Goal: Task Accomplishment & Management: Complete application form

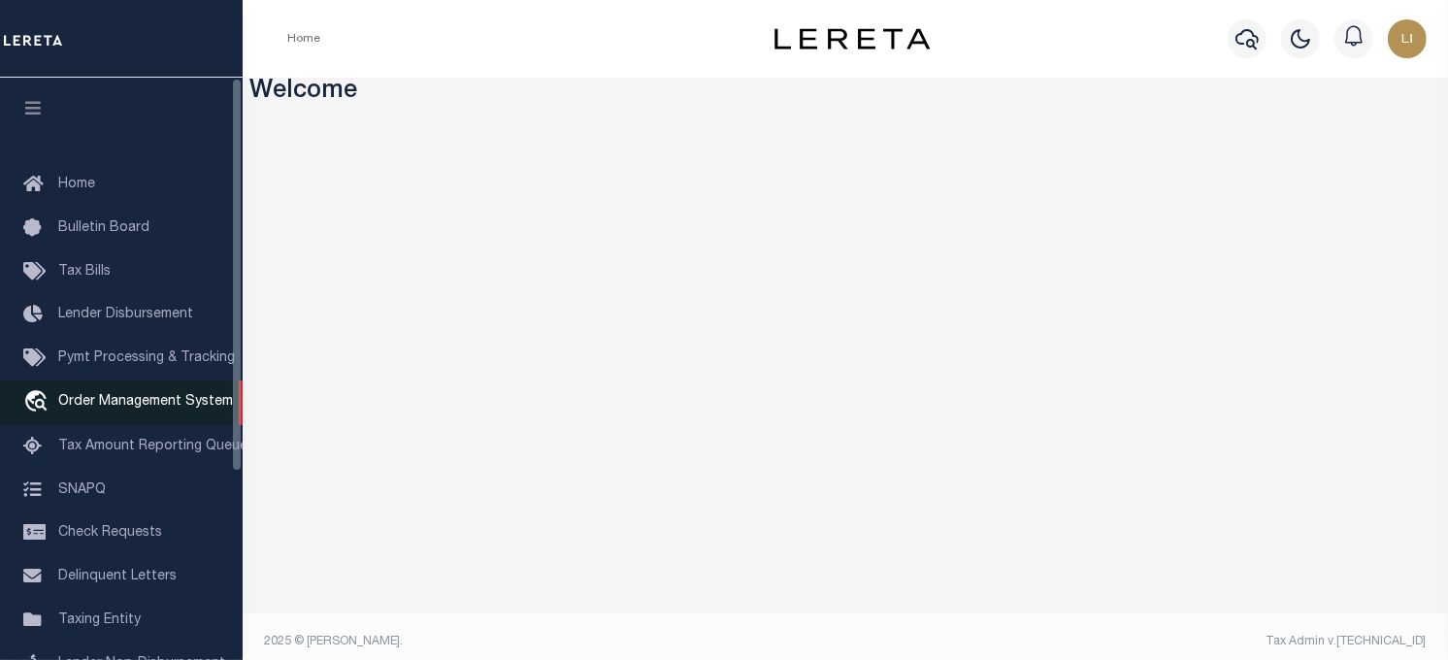
click at [120, 393] on link "travel_explore Order Management System" at bounding box center [121, 403] width 243 height 45
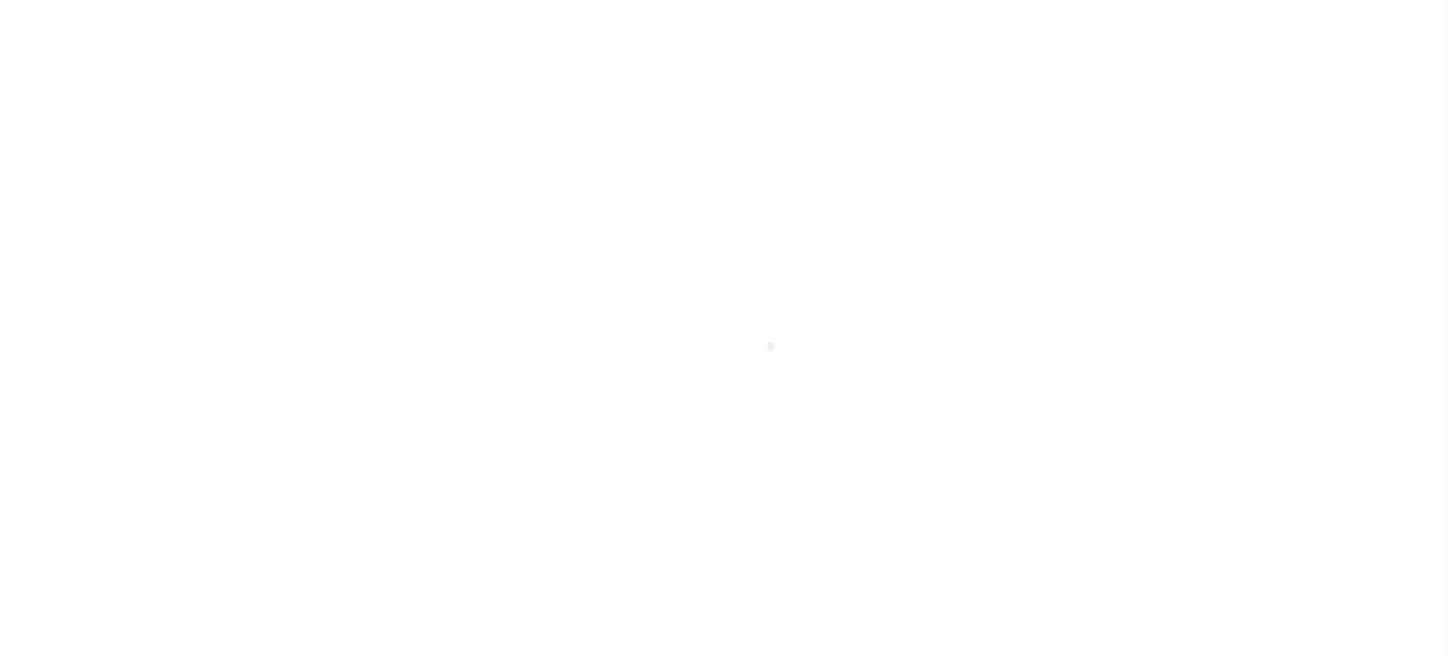
scroll to position [139, 0]
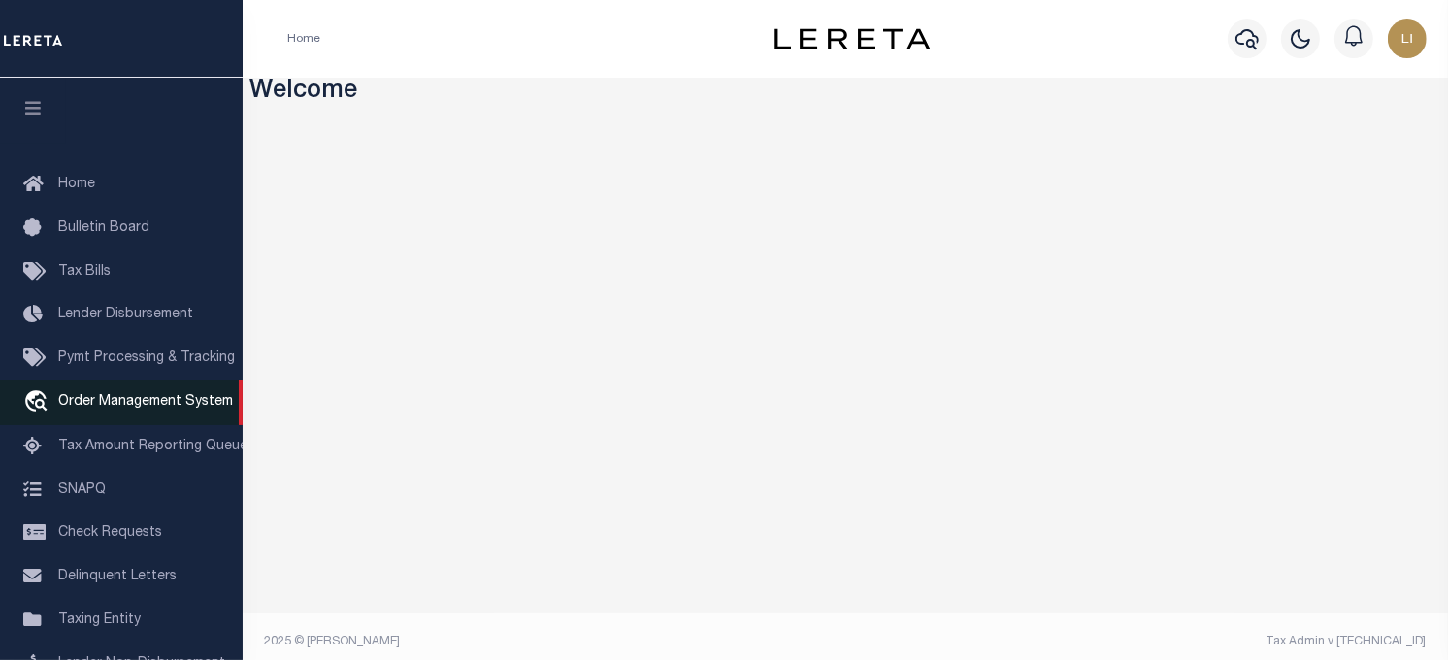
click at [85, 401] on span "Order Management System" at bounding box center [145, 402] width 175 height 14
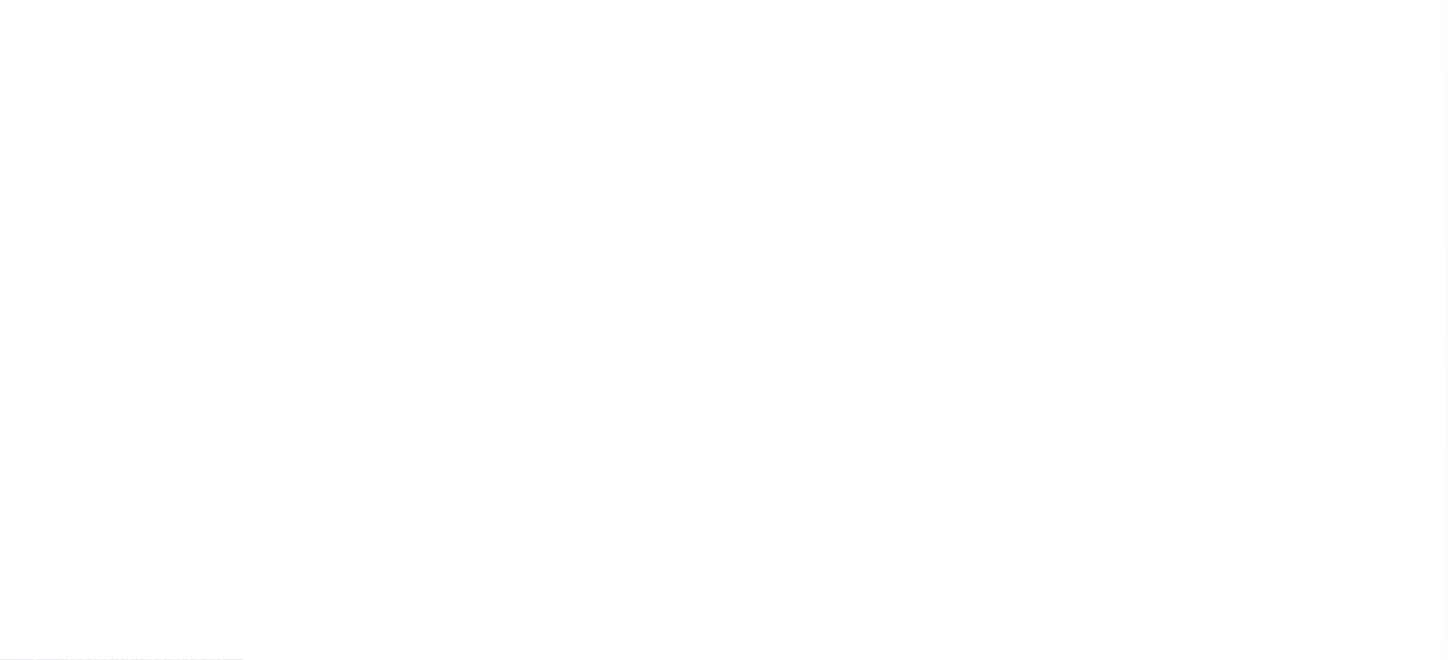
scroll to position [139, 0]
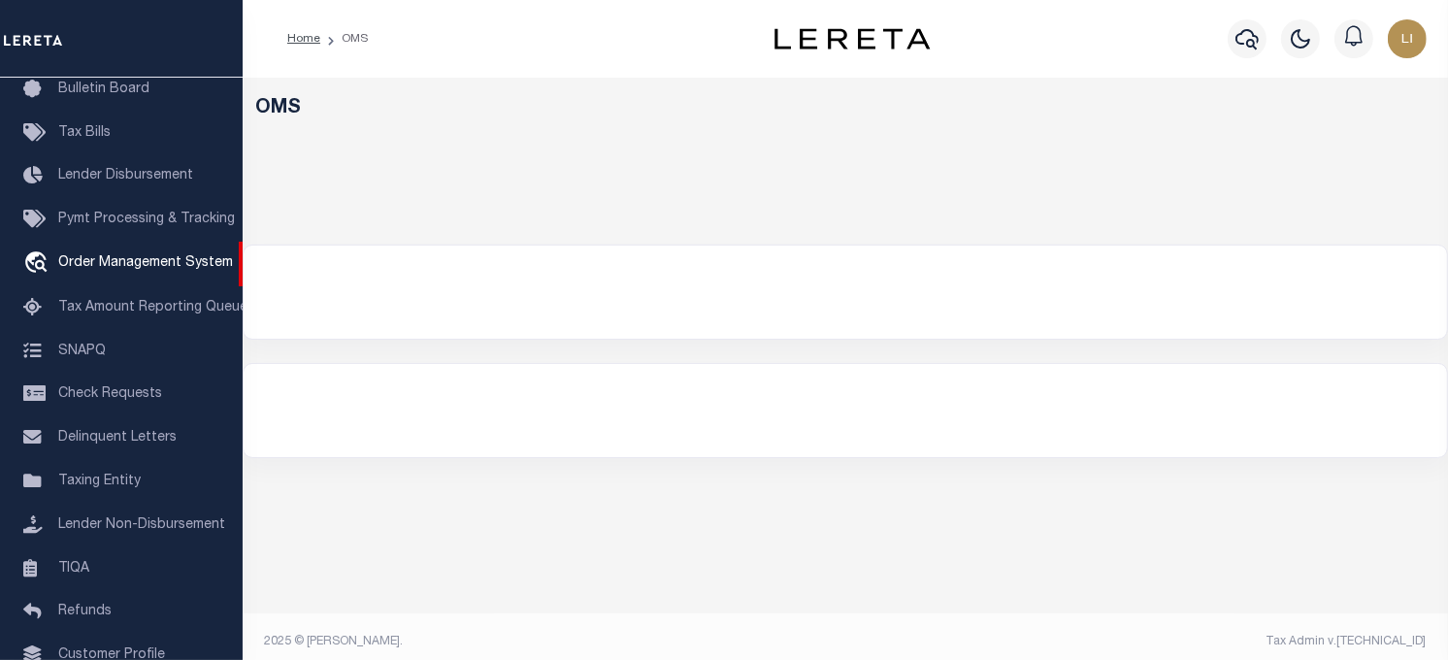
select select "200"
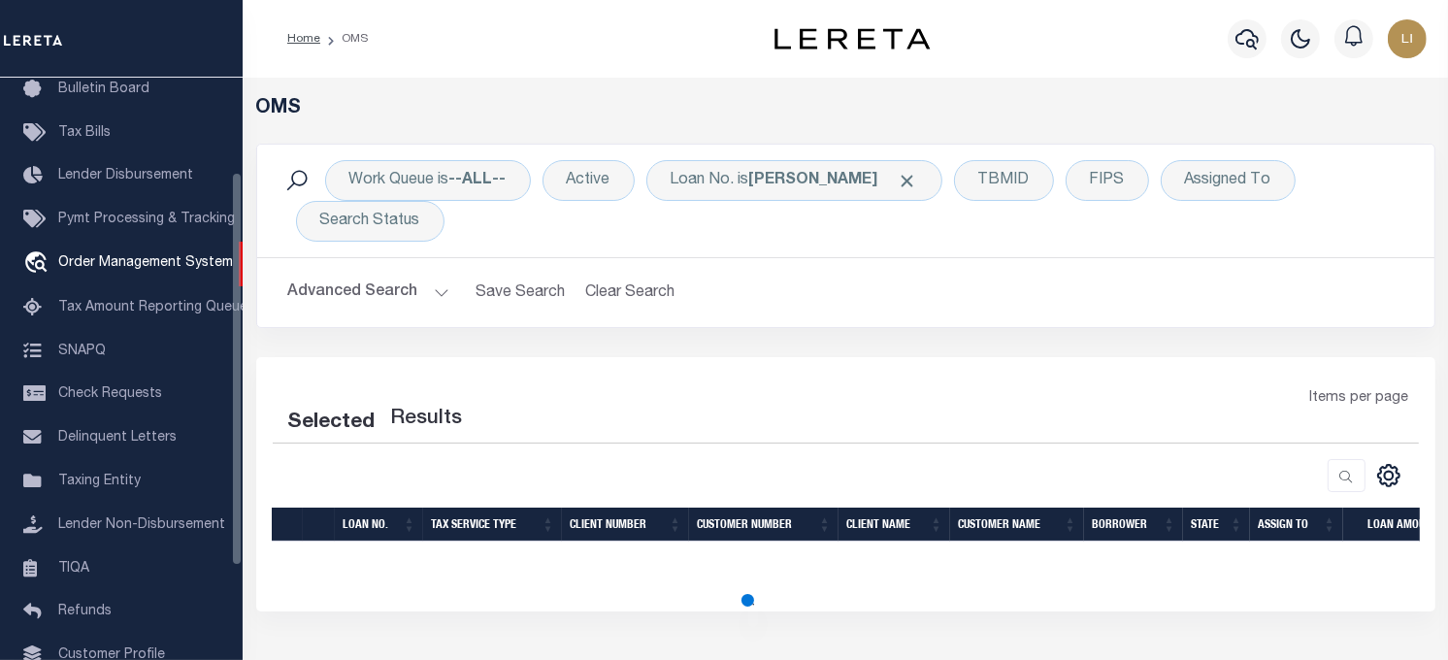
select select "200"
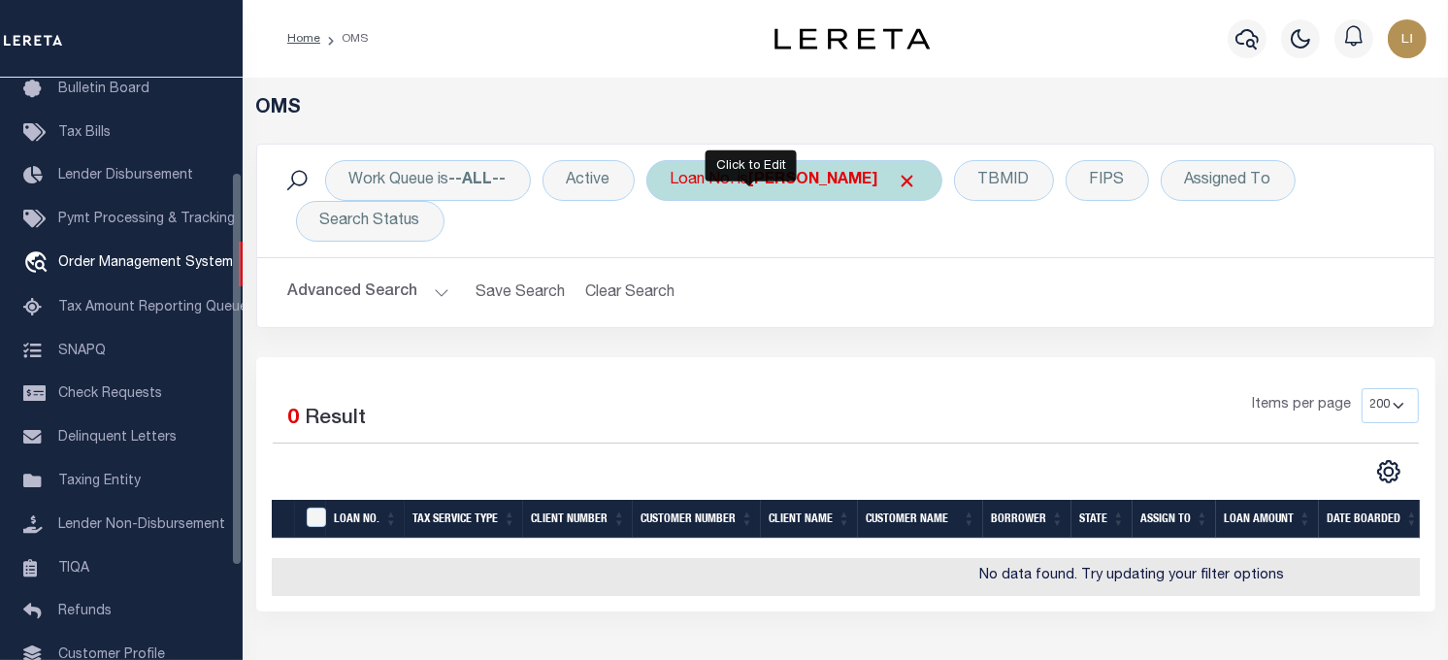
click at [701, 182] on div "Loan No. is llew" at bounding box center [795, 180] width 296 height 41
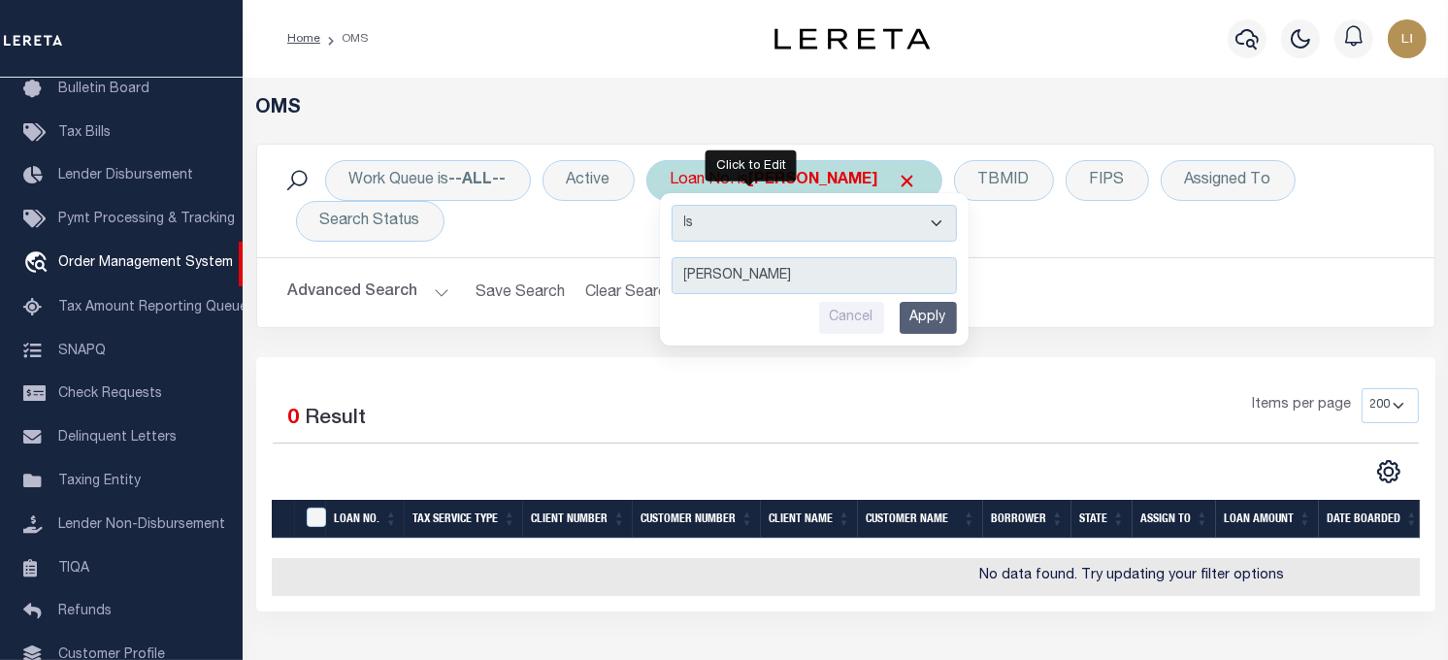
click at [738, 236] on select "Is Contains" at bounding box center [814, 223] width 285 height 37
select select "c"
click at [674, 205] on select "Is Contains" at bounding box center [814, 223] width 285 height 37
click at [926, 314] on input "Apply" at bounding box center [928, 318] width 57 height 32
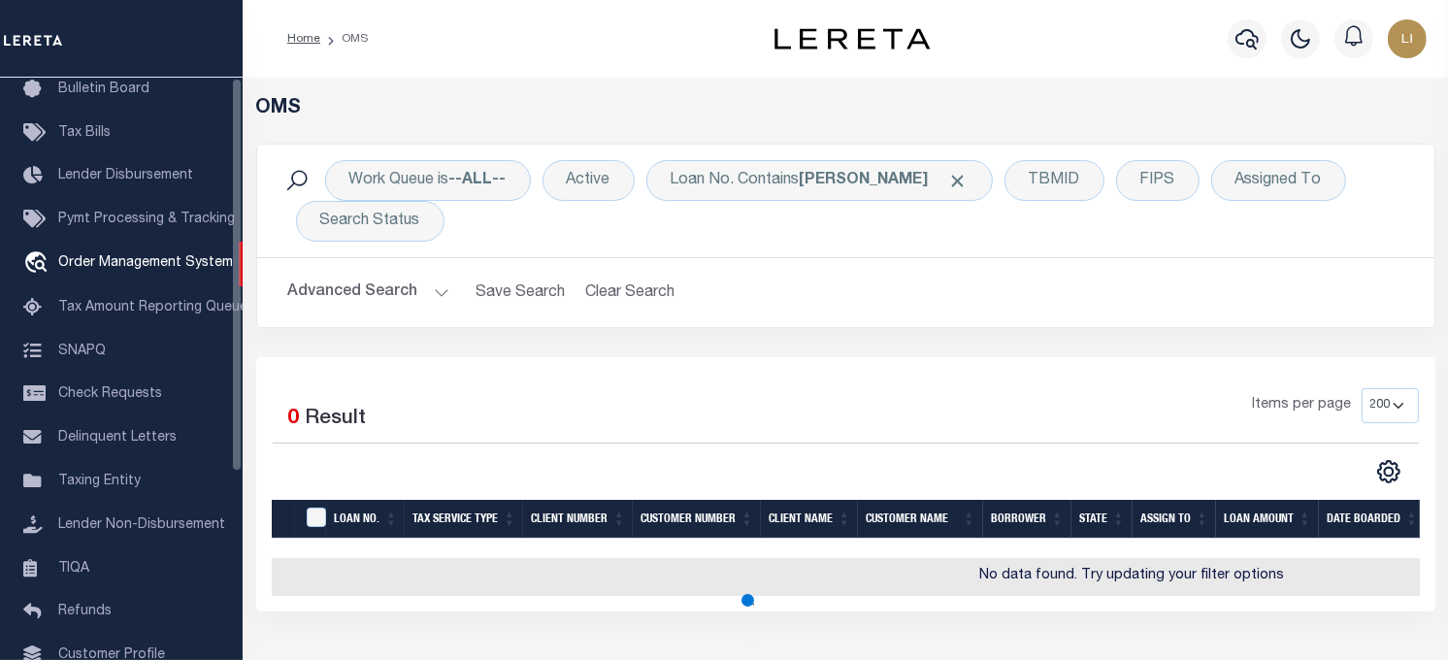
scroll to position [0, 0]
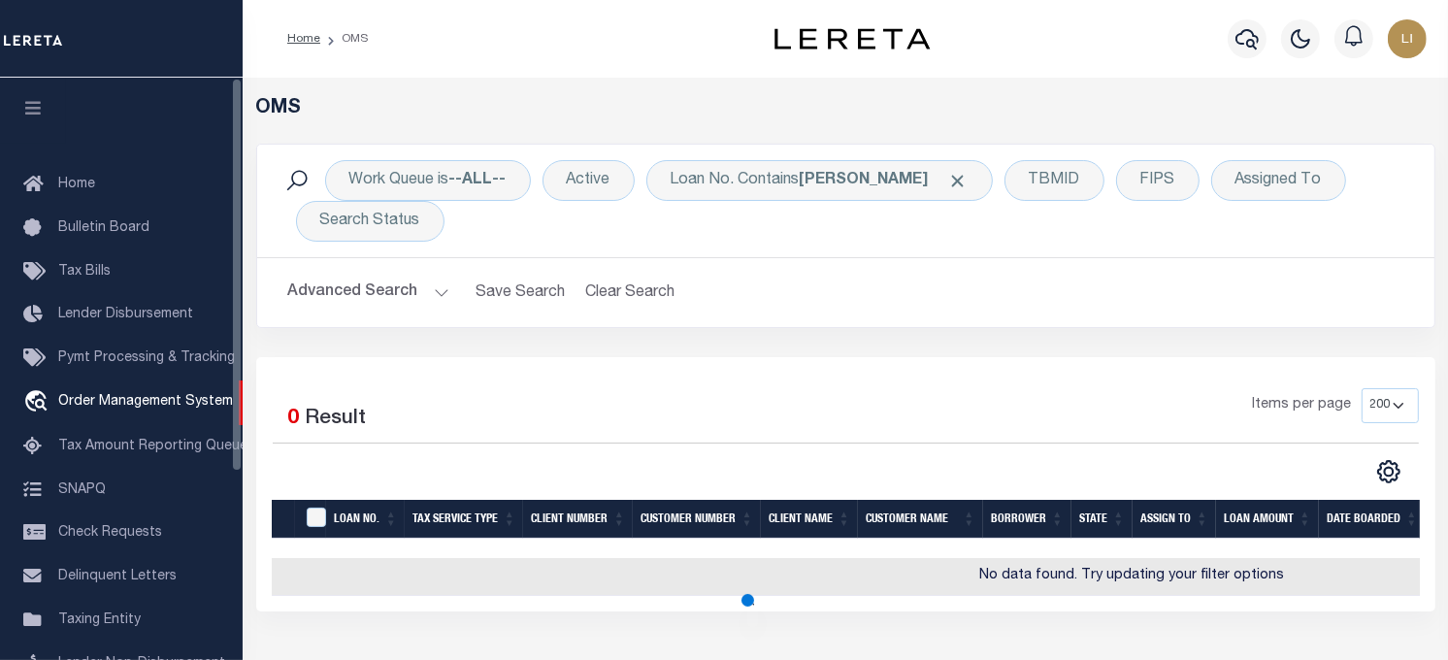
click at [44, 114] on button "button" at bounding box center [33, 111] width 66 height 66
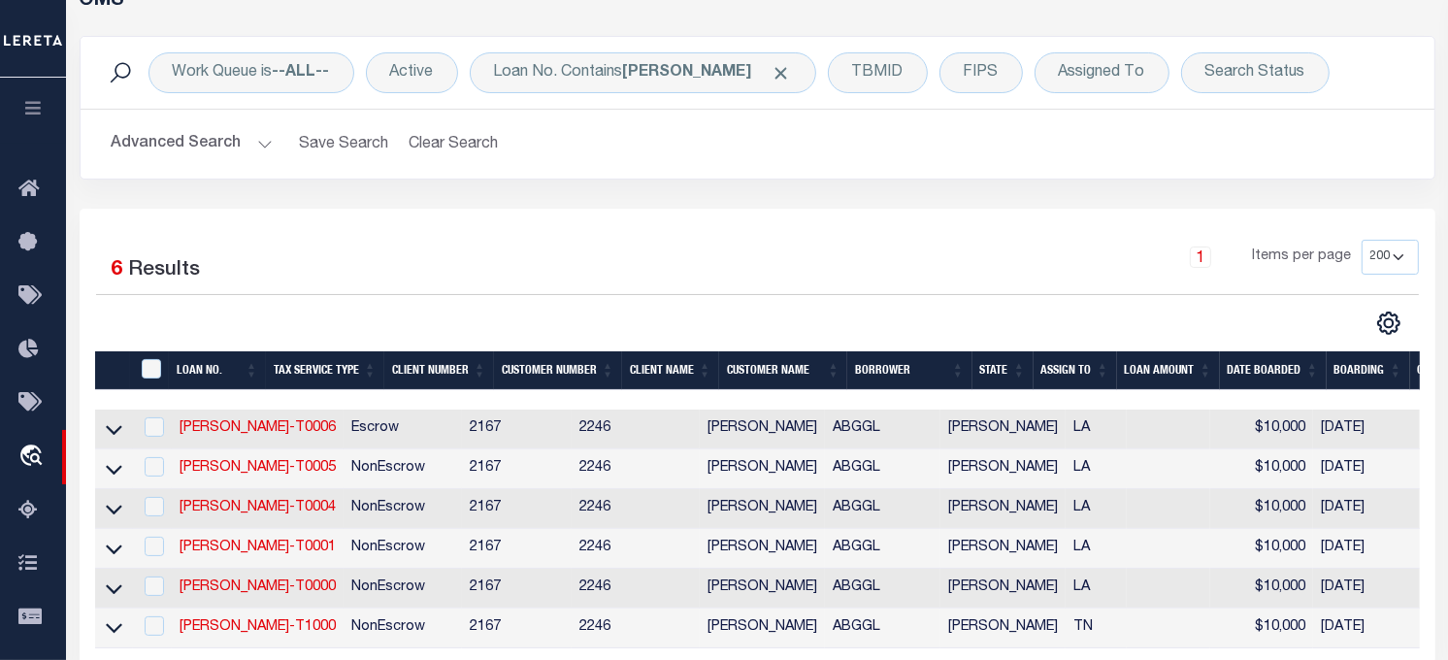
scroll to position [216, 0]
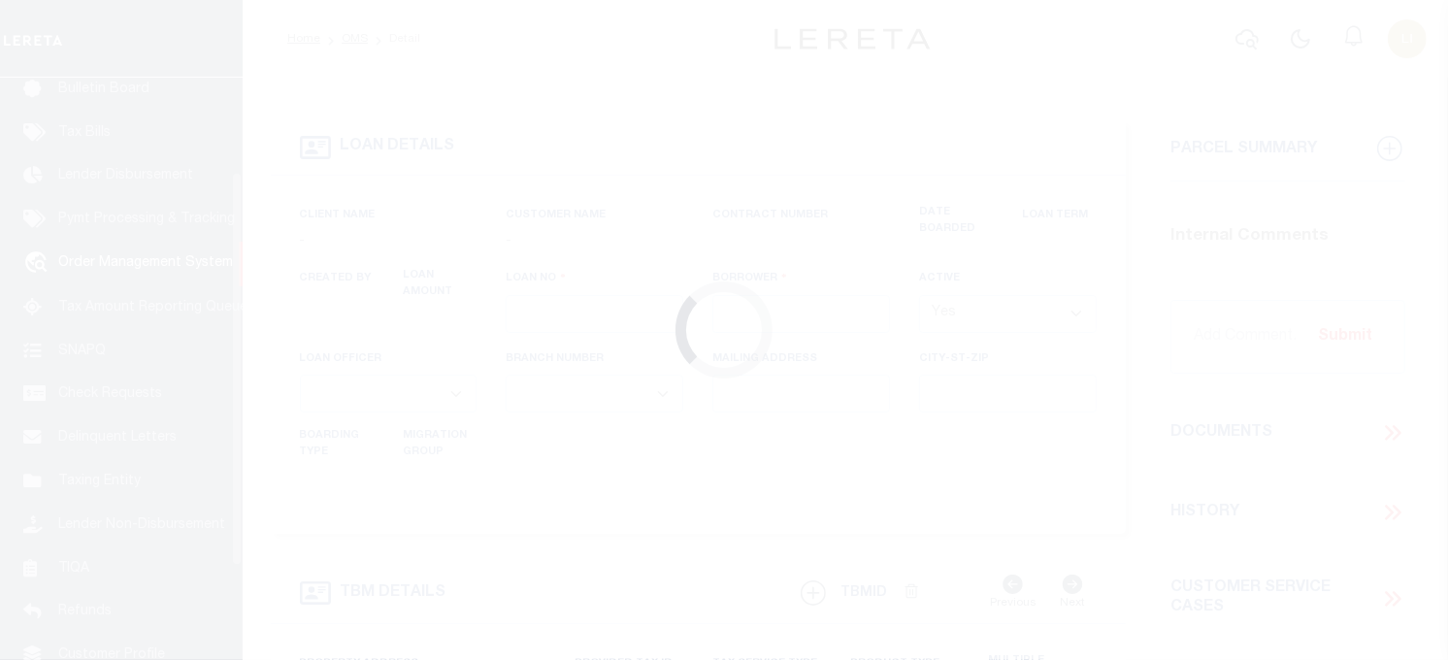
scroll to position [139, 0]
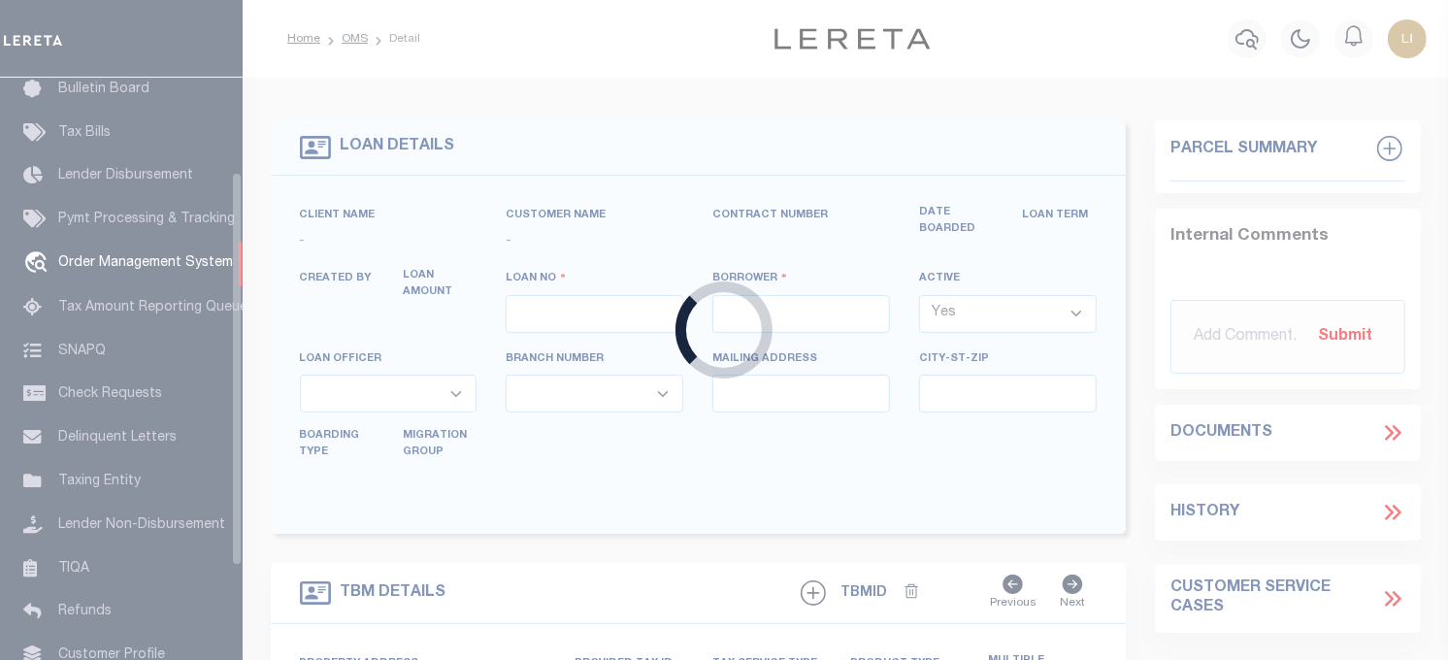
type input "[PERSON_NAME]-T0006"
type input "[PERSON_NAME]"
select select
type input "136 E RAILROAD AVE"
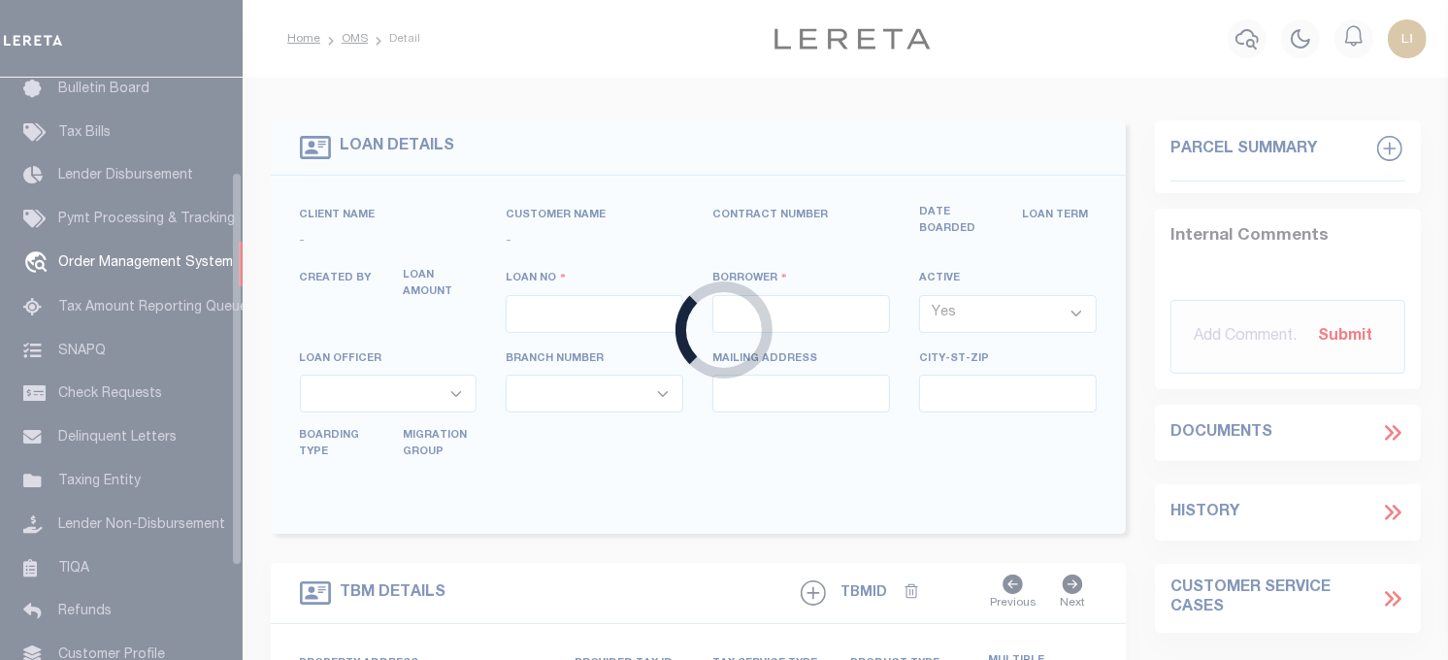
type input "INDEPENDENCE LA 70443-2708"
type input "08/16/2025"
select select "10"
select select "Escrow"
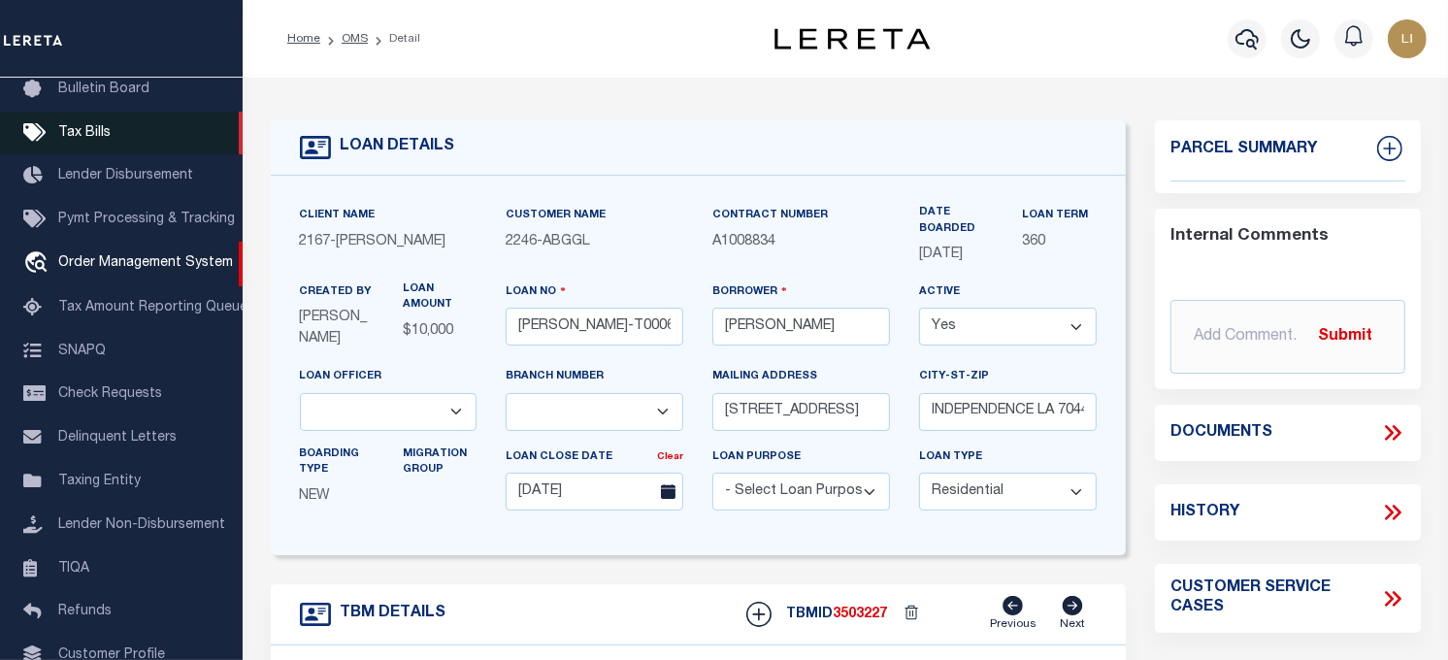
scroll to position [0, 0]
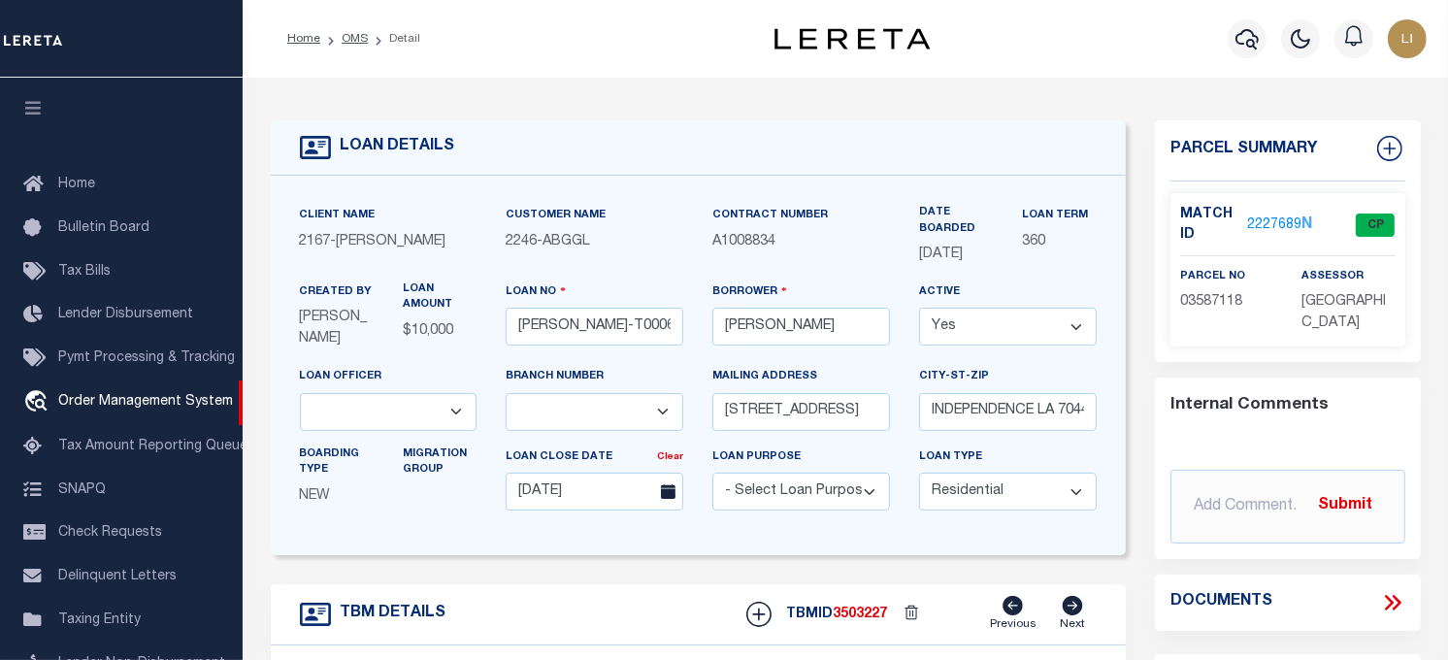
click at [29, 111] on icon "button" at bounding box center [33, 107] width 22 height 17
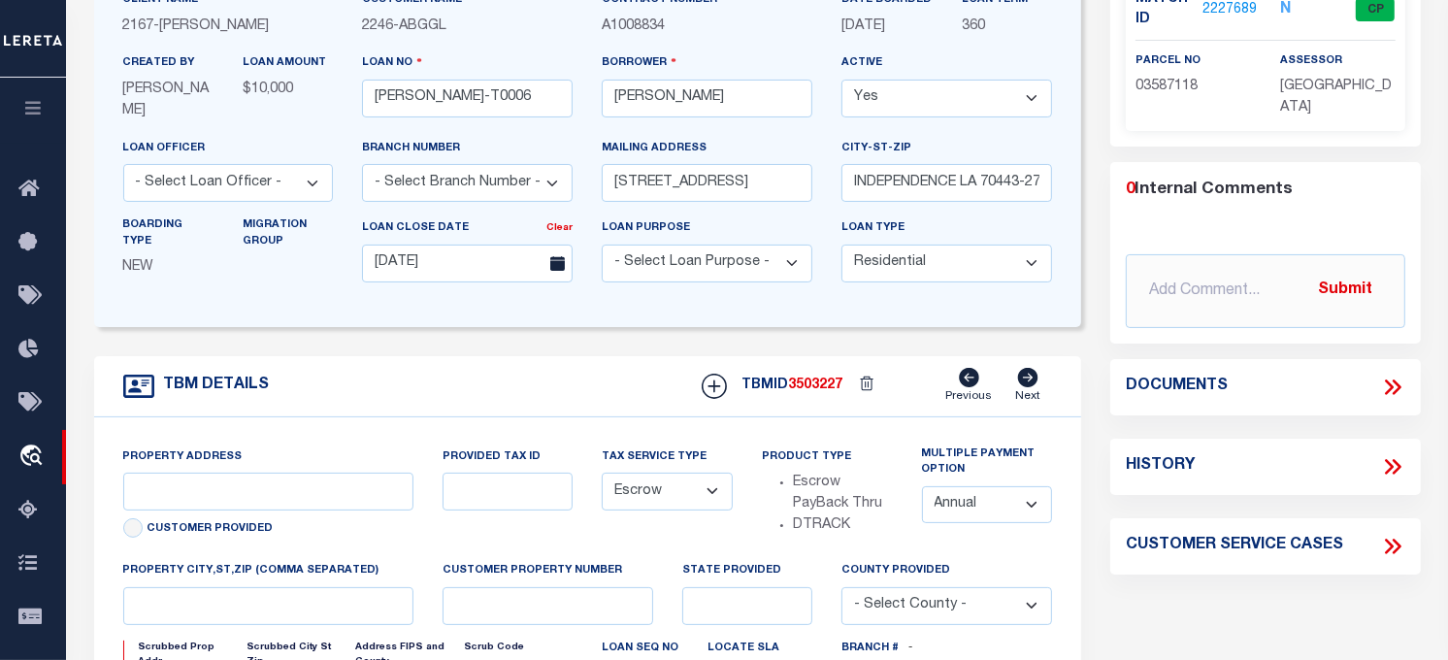
scroll to position [323, 0]
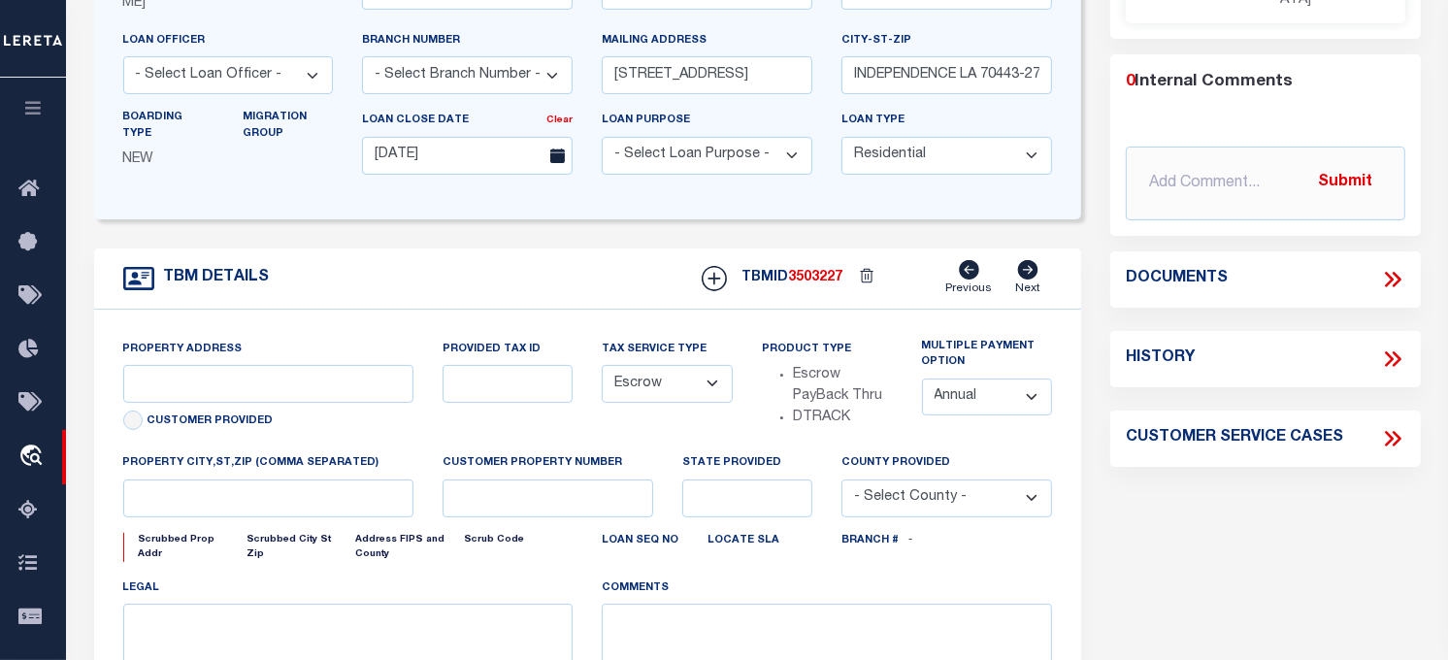
type input "136 E RAILROAD AVE"
select select
type input "INDEPENDENCE LA 70443-2708"
type input "LA"
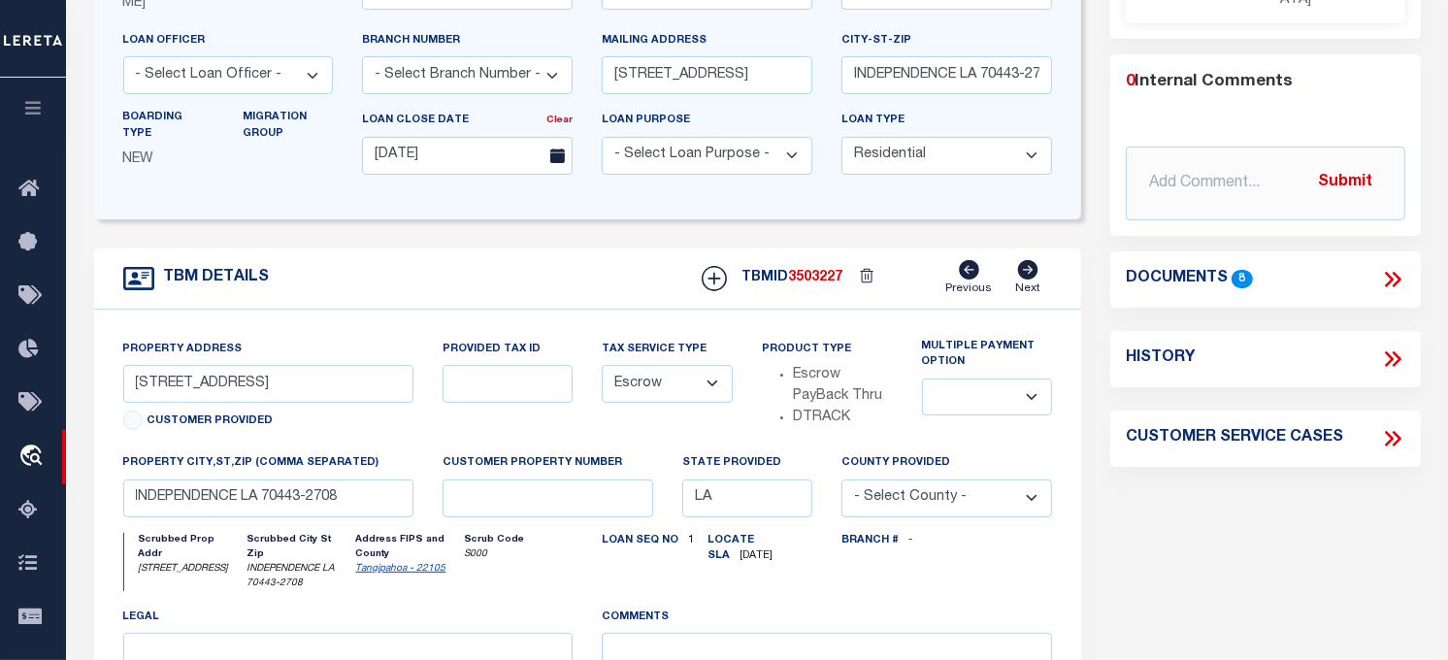
click at [1403, 279] on icon at bounding box center [1392, 279] width 25 height 25
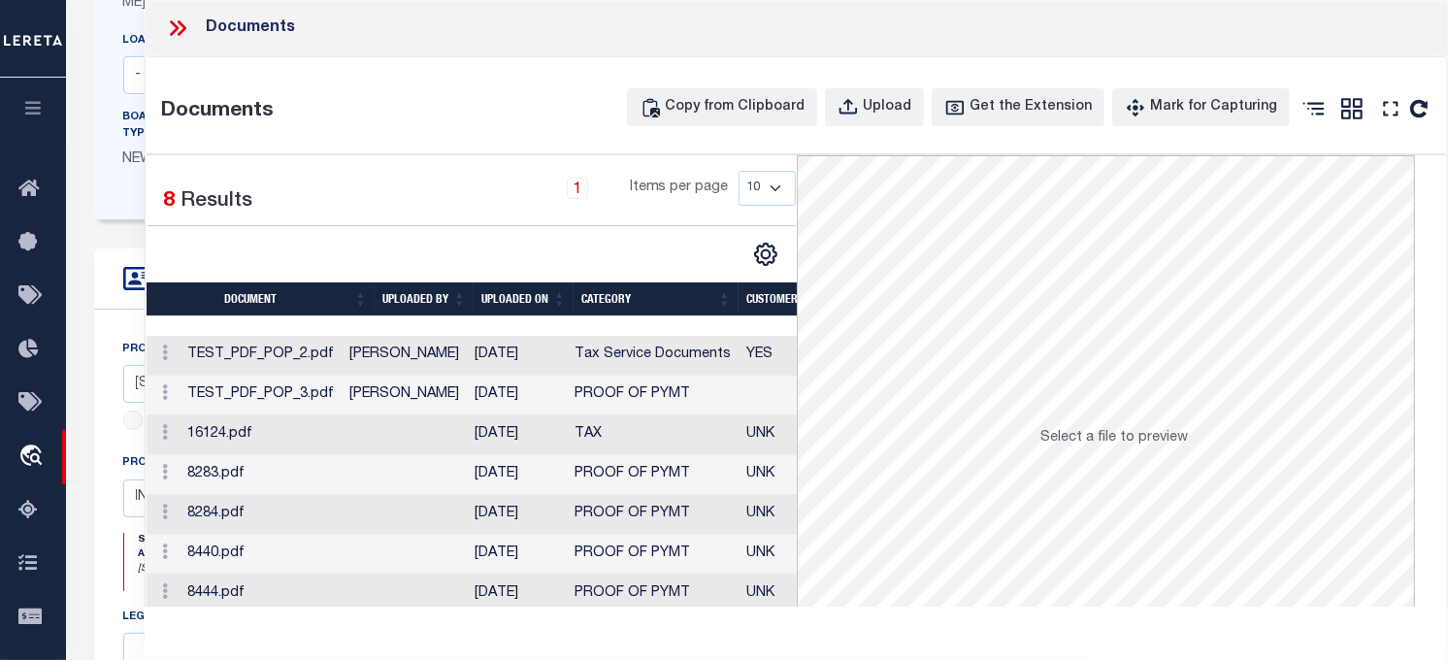
click at [489, 355] on td "08/19/2025" at bounding box center [517, 356] width 100 height 40
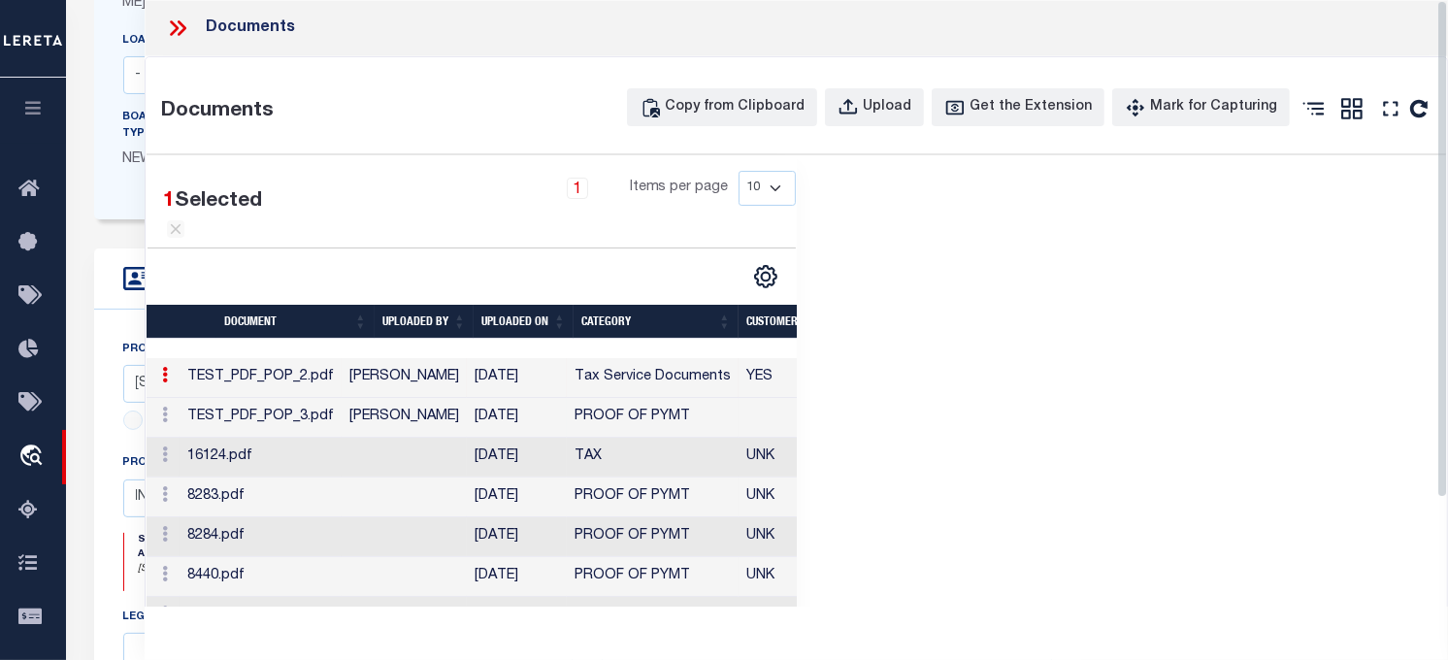
click at [308, 438] on td "TEST_PDF_POP_3.pdf" at bounding box center [261, 418] width 162 height 40
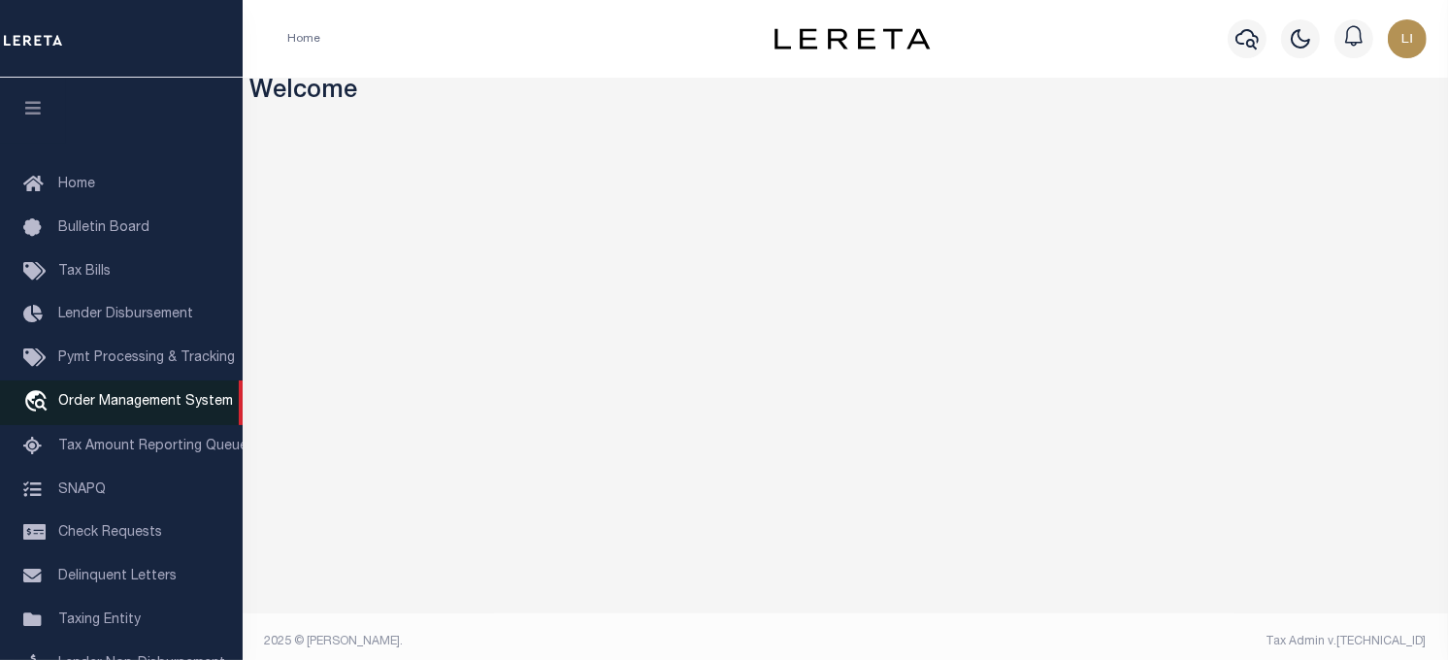
click at [87, 409] on span "Order Management System" at bounding box center [145, 402] width 175 height 14
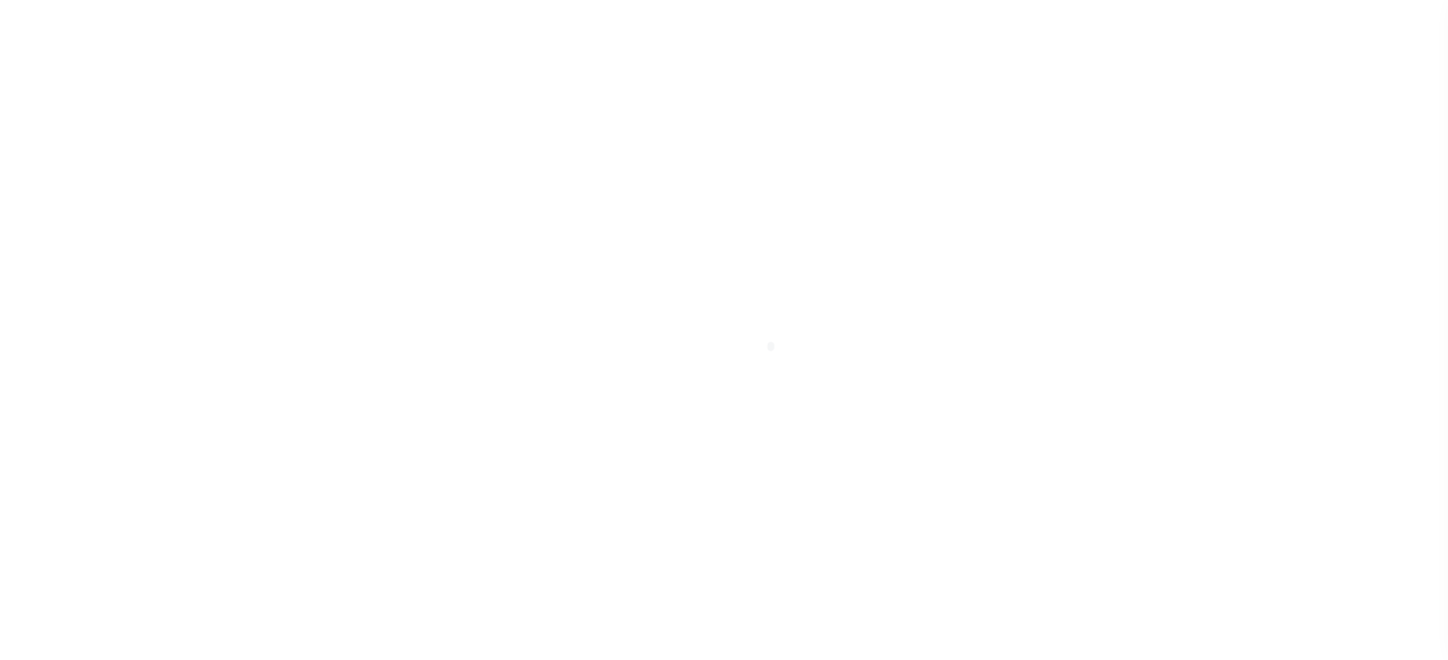
scroll to position [139, 0]
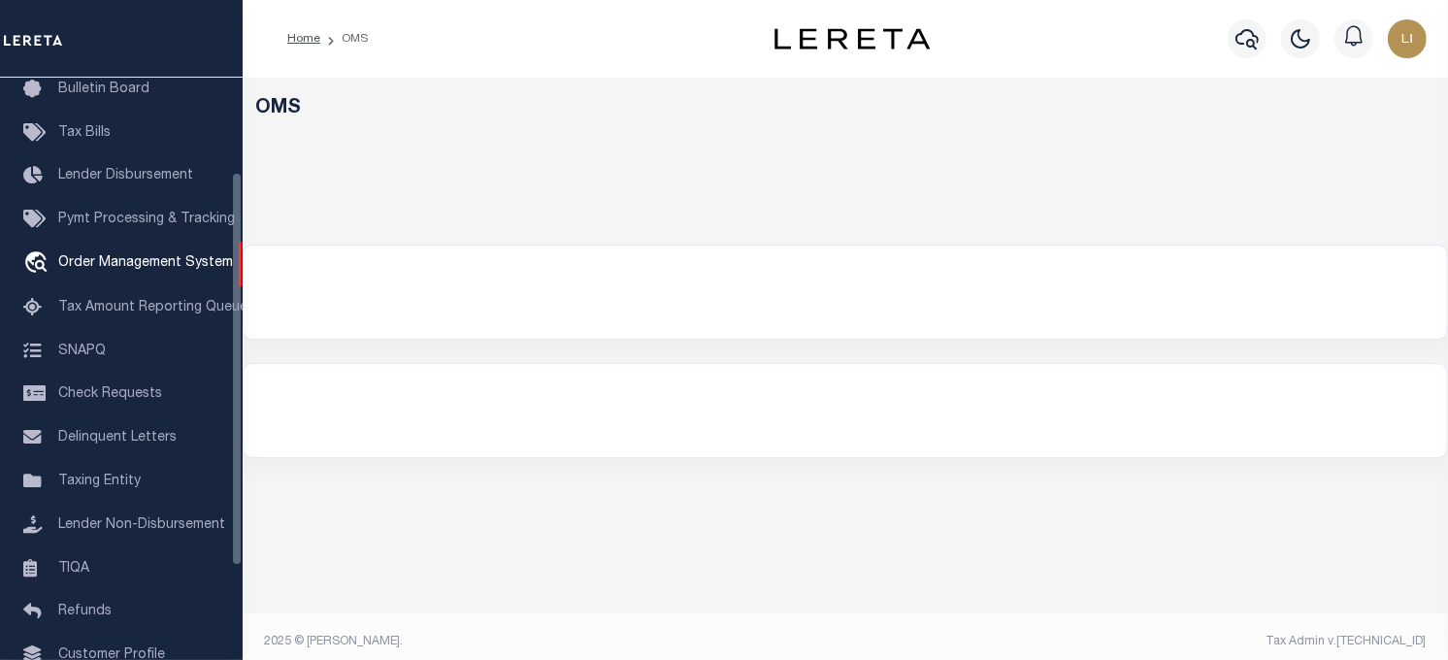
select select "200"
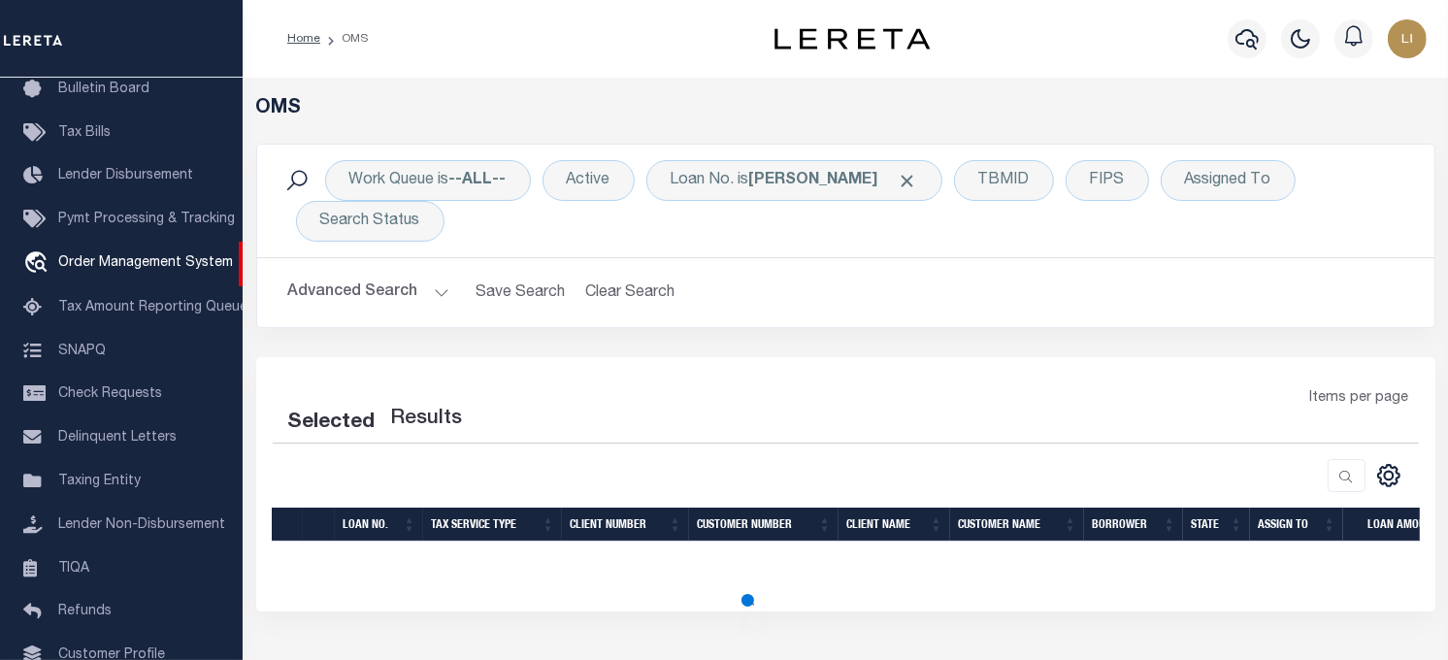
select select "200"
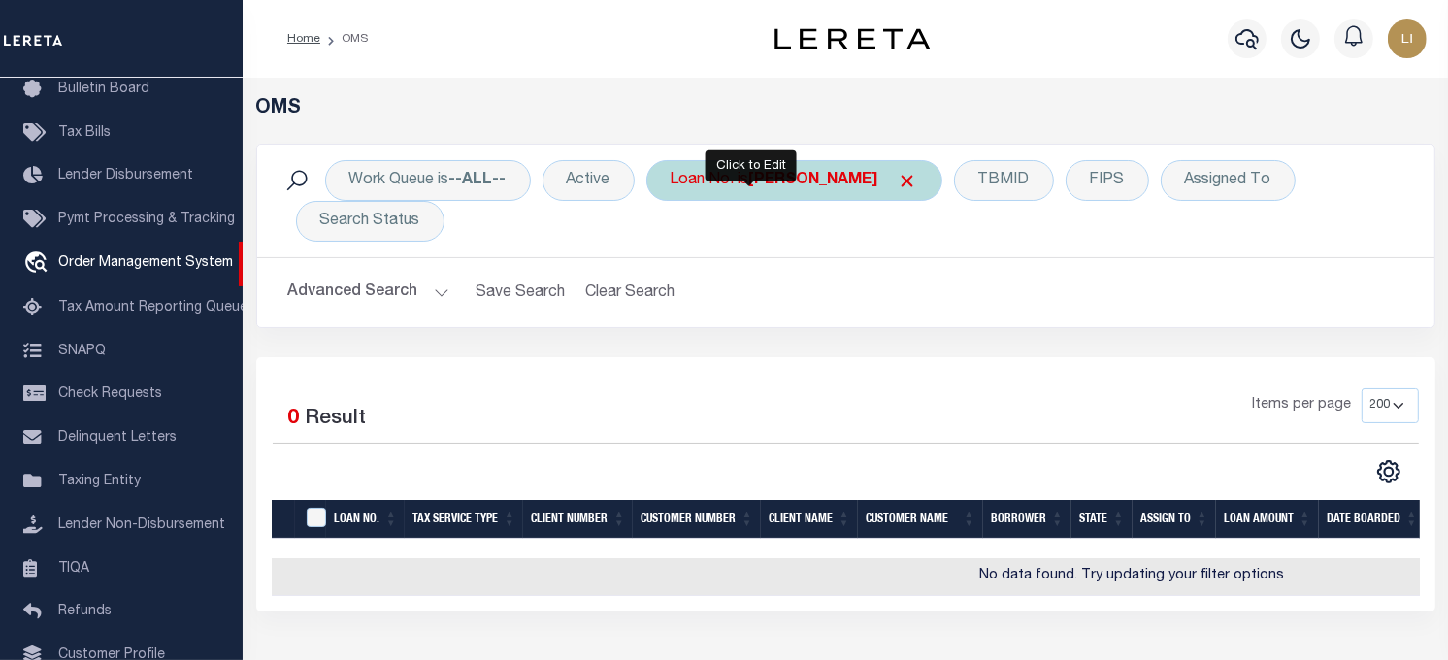
click at [749, 173] on div "Loan No. is llew" at bounding box center [795, 180] width 296 height 41
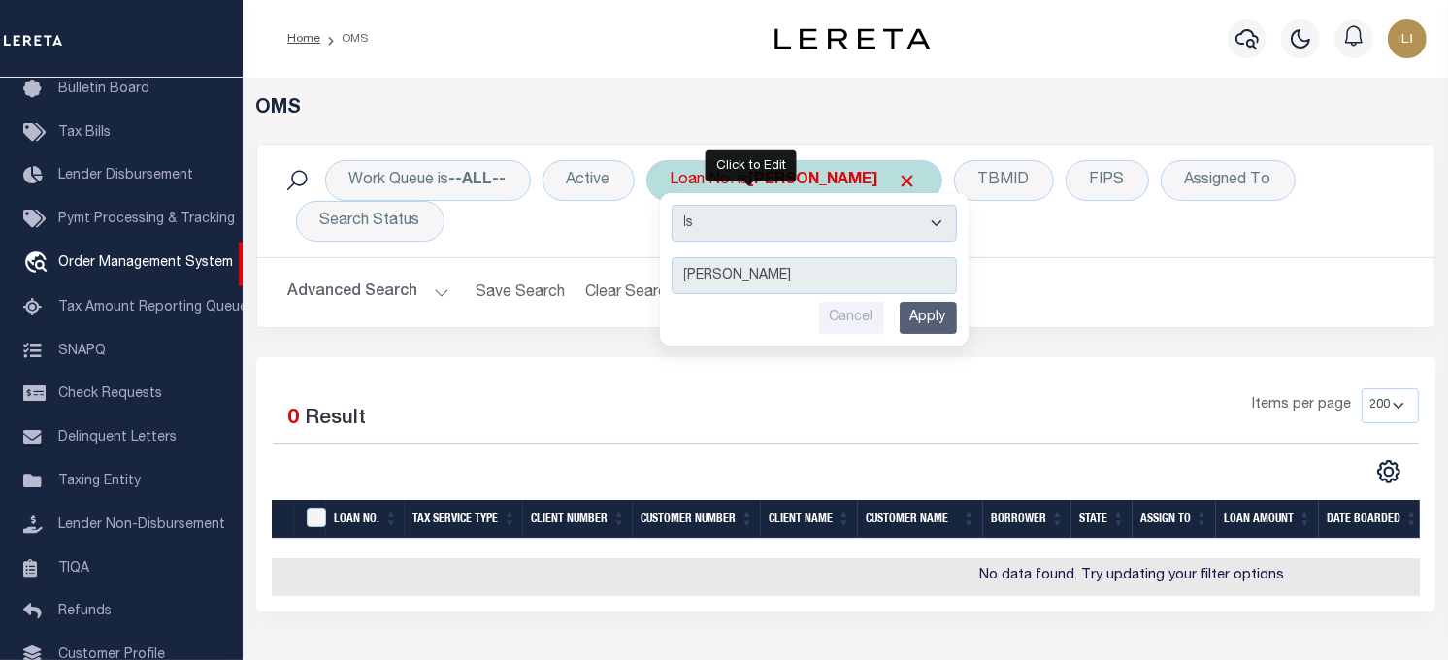
click at [765, 224] on select "Is Contains" at bounding box center [814, 223] width 285 height 37
select select "c"
click at [674, 205] on select "Is Contains" at bounding box center [814, 223] width 285 height 37
click at [915, 320] on input "Apply" at bounding box center [928, 318] width 57 height 32
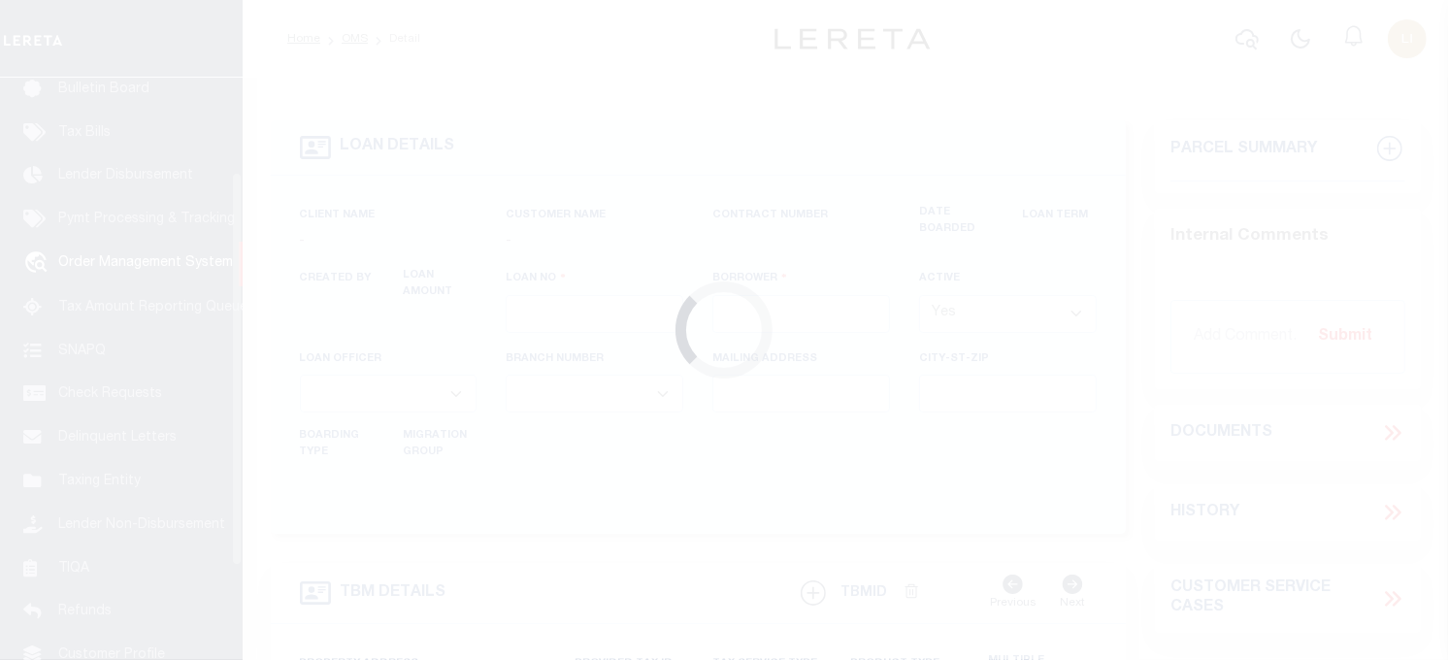
scroll to position [139, 0]
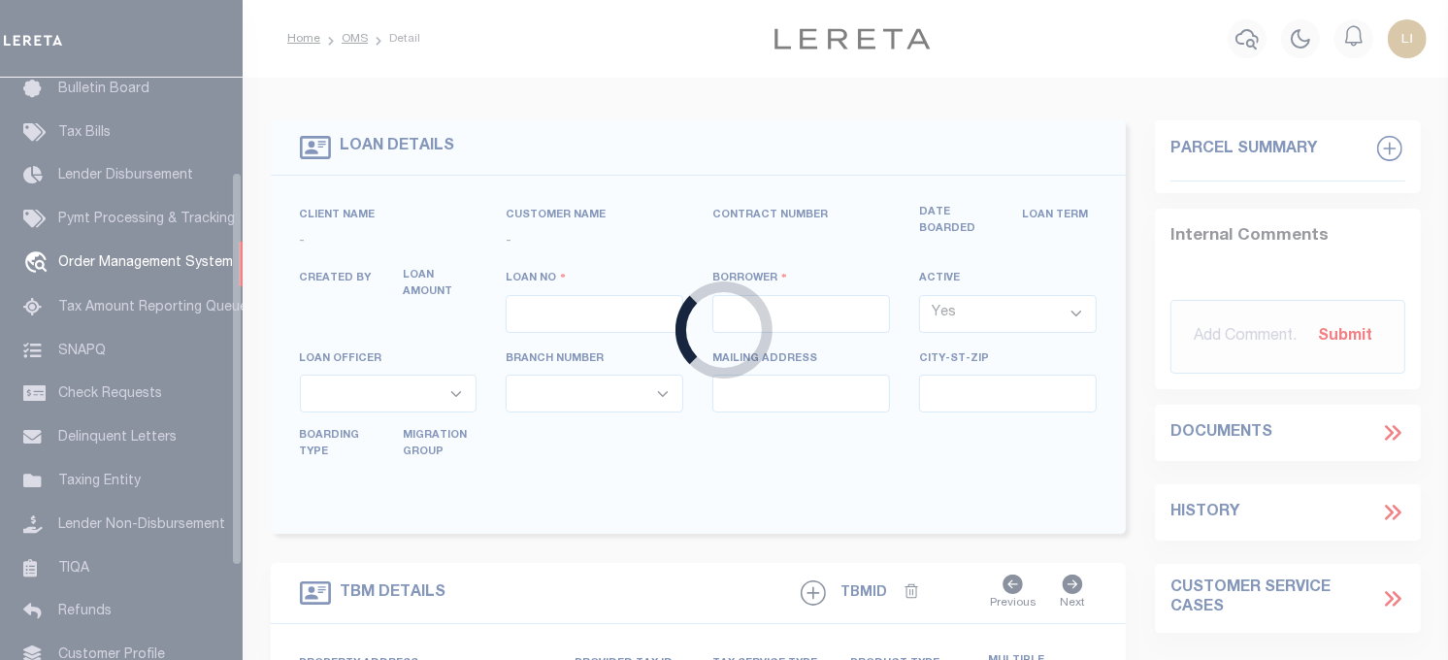
type input "LLEW-T0006"
type input "[PERSON_NAME]"
select select
type input "[STREET_ADDRESS]"
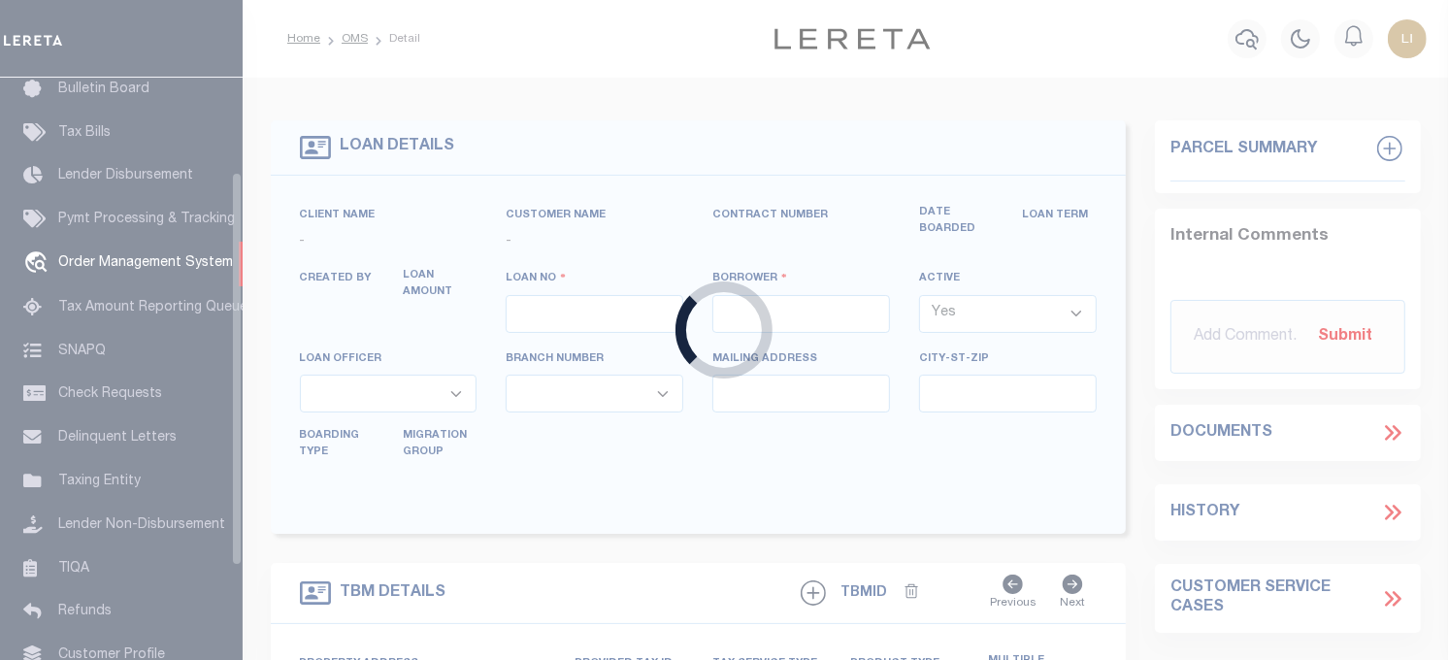
type input "INDEPENDENCE LA 70443-2708"
type input "[DATE]"
select select "10"
select select "Escrow"
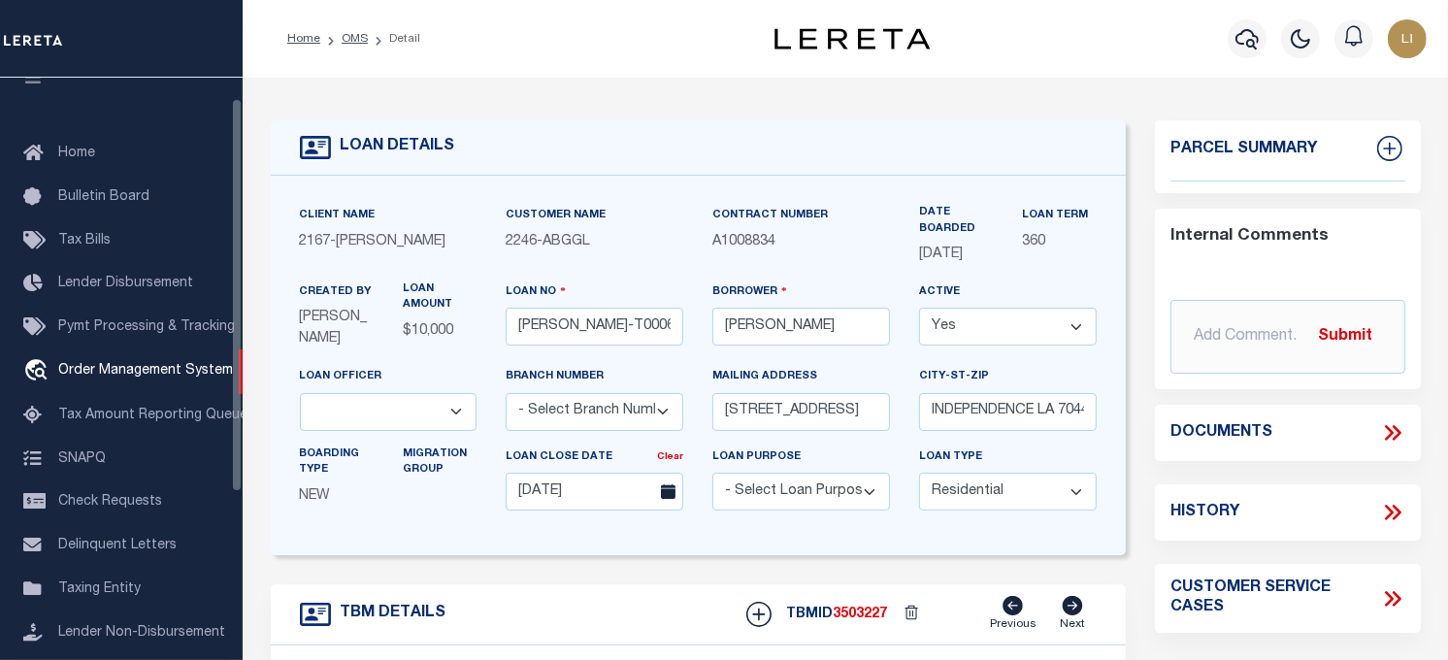
scroll to position [0, 0]
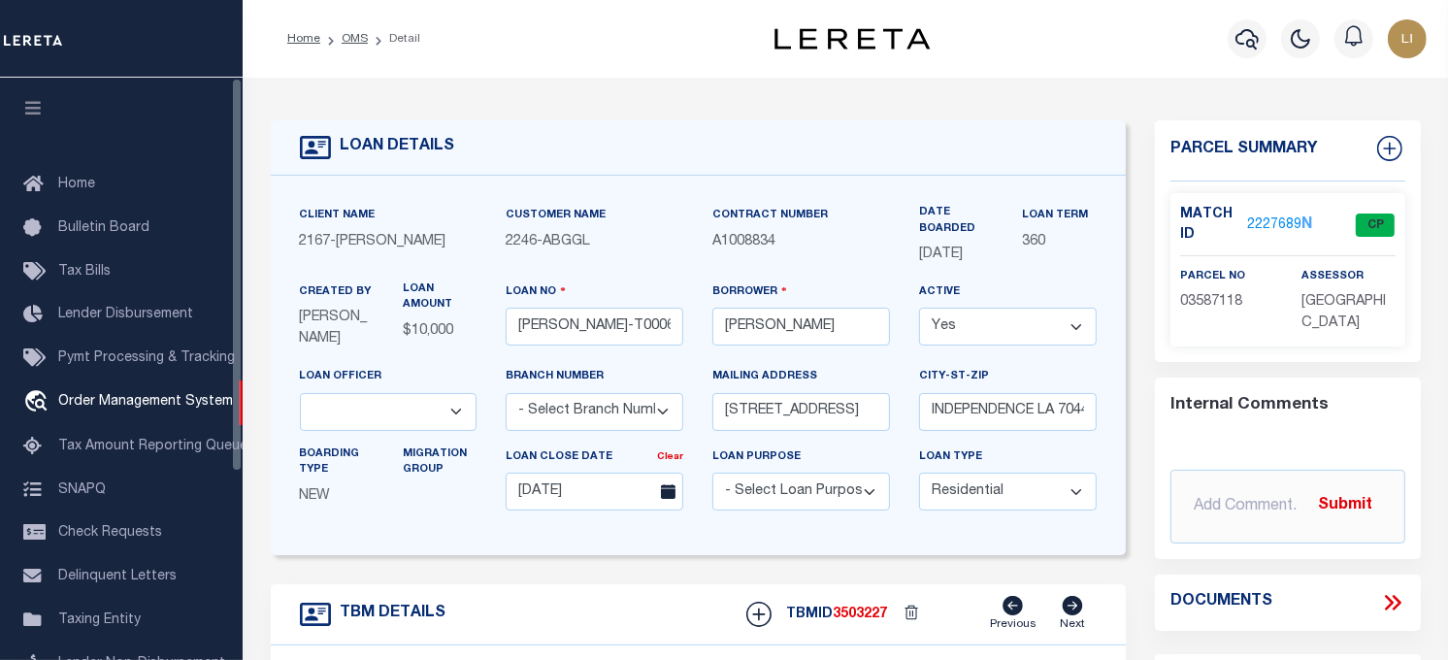
click at [32, 112] on icon "button" at bounding box center [33, 107] width 22 height 17
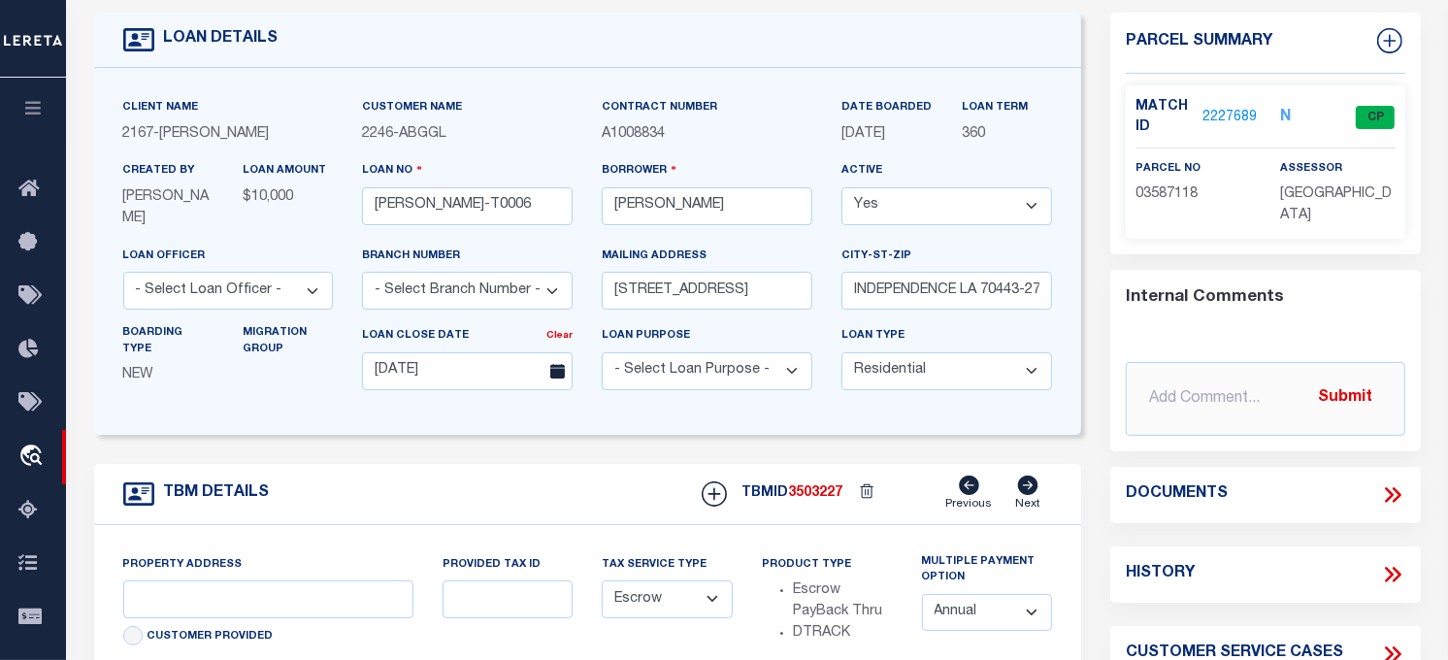
scroll to position [216, 0]
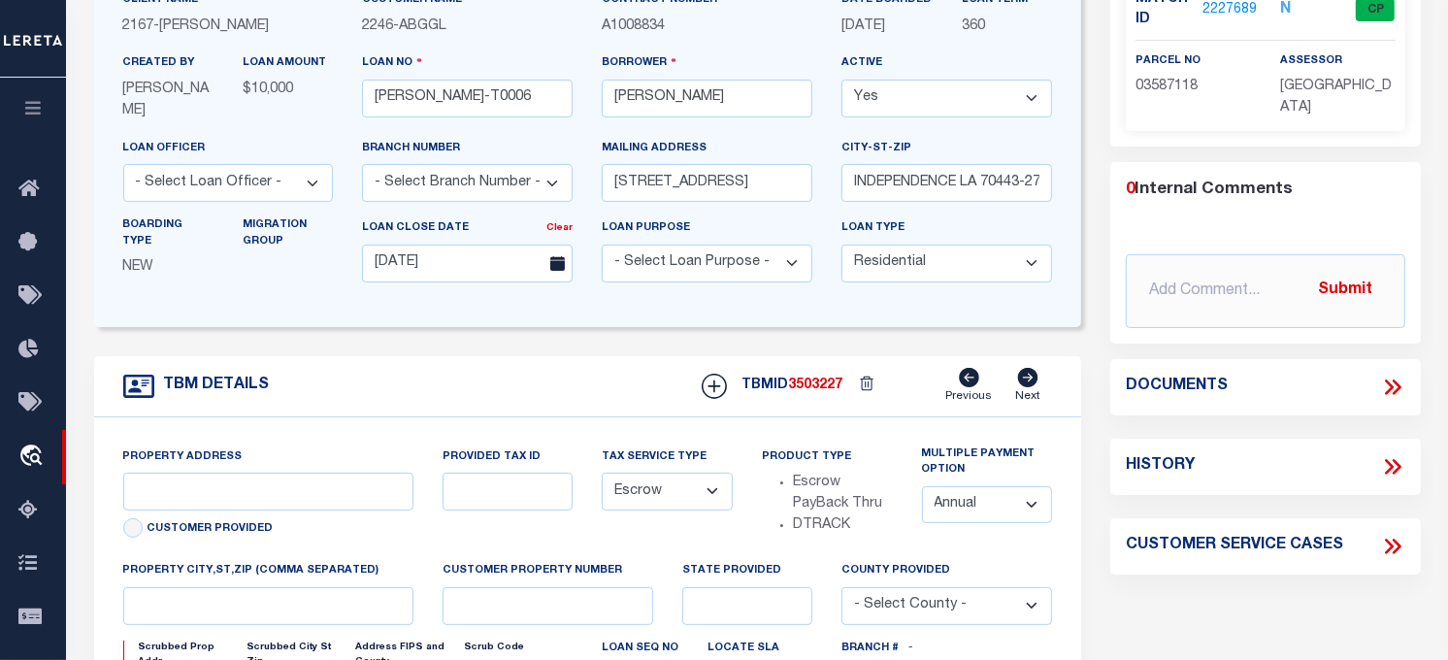
type input "[STREET_ADDRESS]"
select select
type input "INDEPENDENCE LA 70443-2708"
type input "LA"
click at [1392, 379] on icon at bounding box center [1392, 387] width 25 height 25
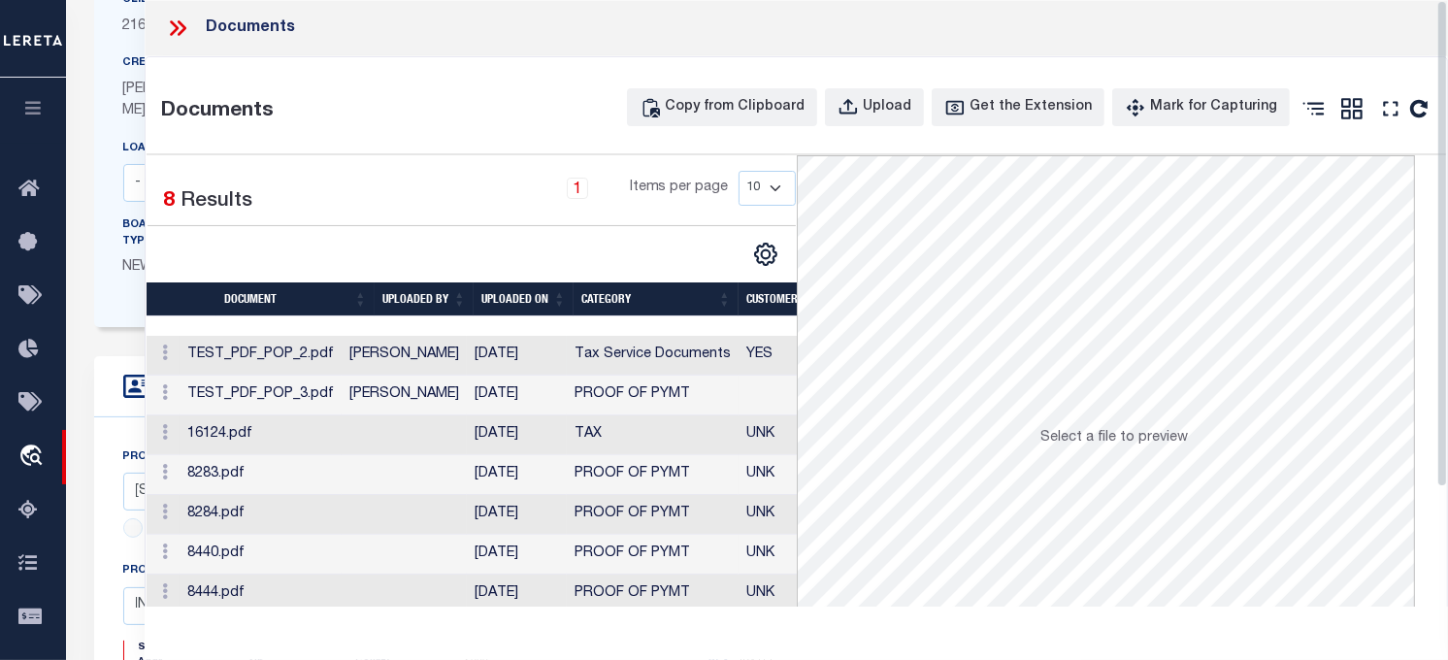
click at [282, 344] on td "TEST_PDF_POP_2.pdf" at bounding box center [261, 356] width 162 height 40
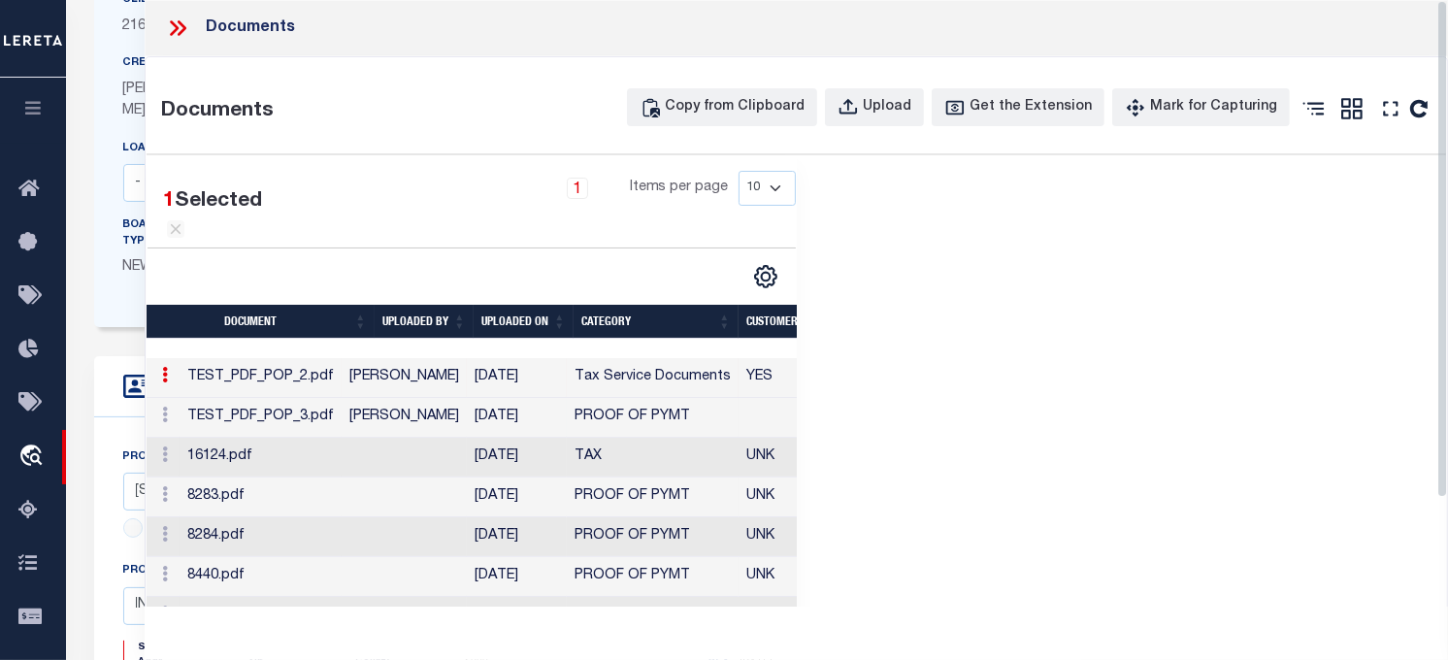
click at [273, 438] on td "TEST_PDF_POP_3.pdf" at bounding box center [261, 418] width 162 height 40
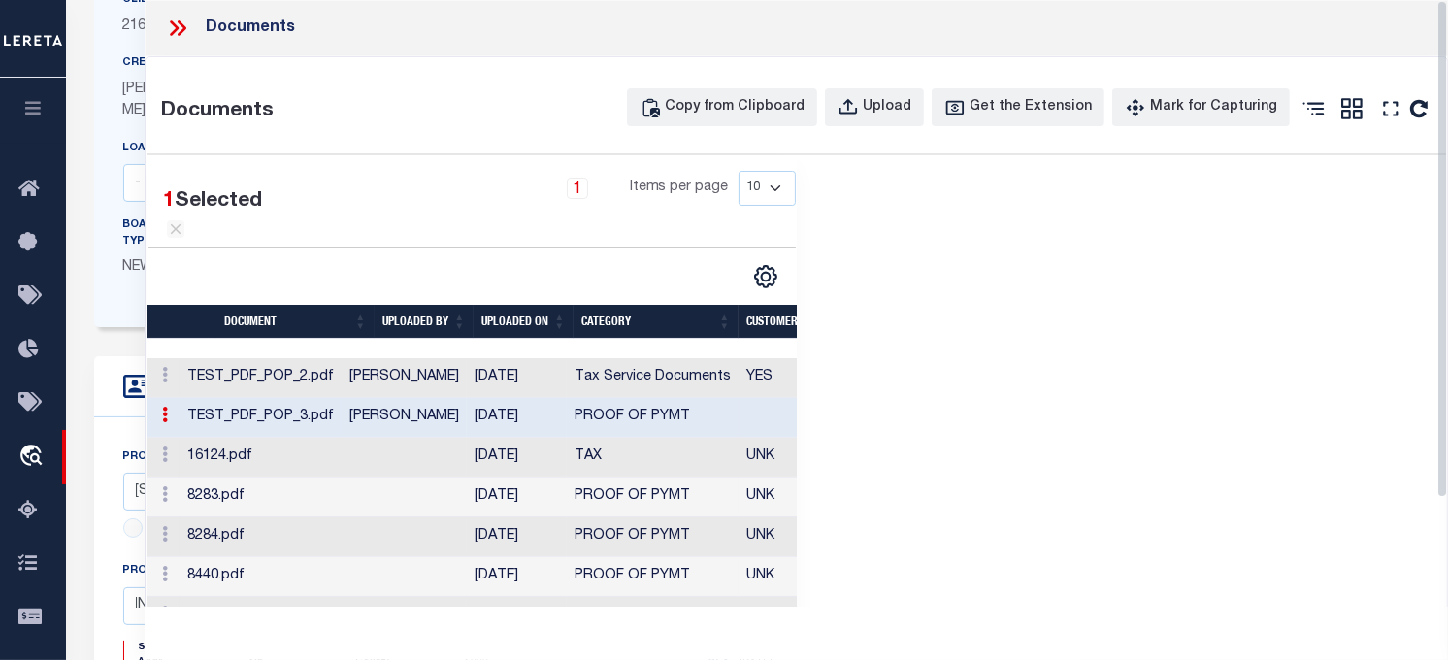
click at [315, 398] on td "TEST_PDF_POP_2.pdf" at bounding box center [261, 378] width 162 height 40
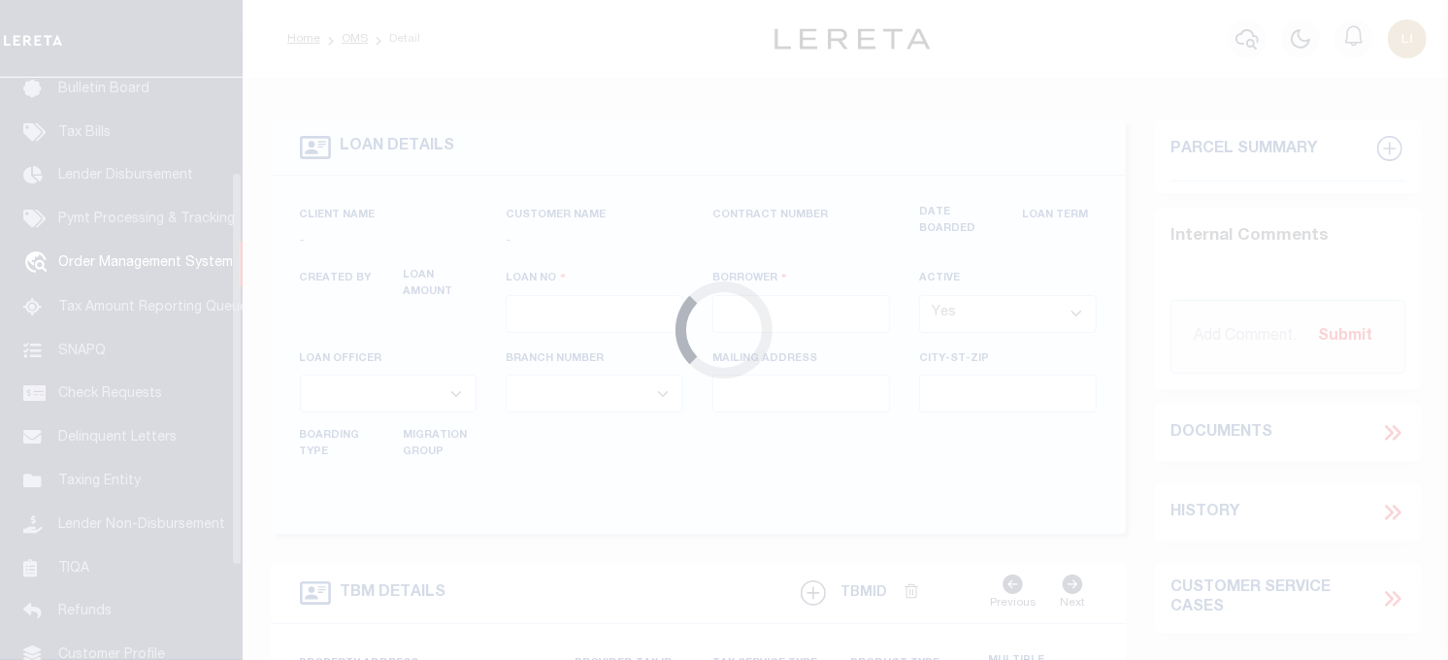
scroll to position [139, 0]
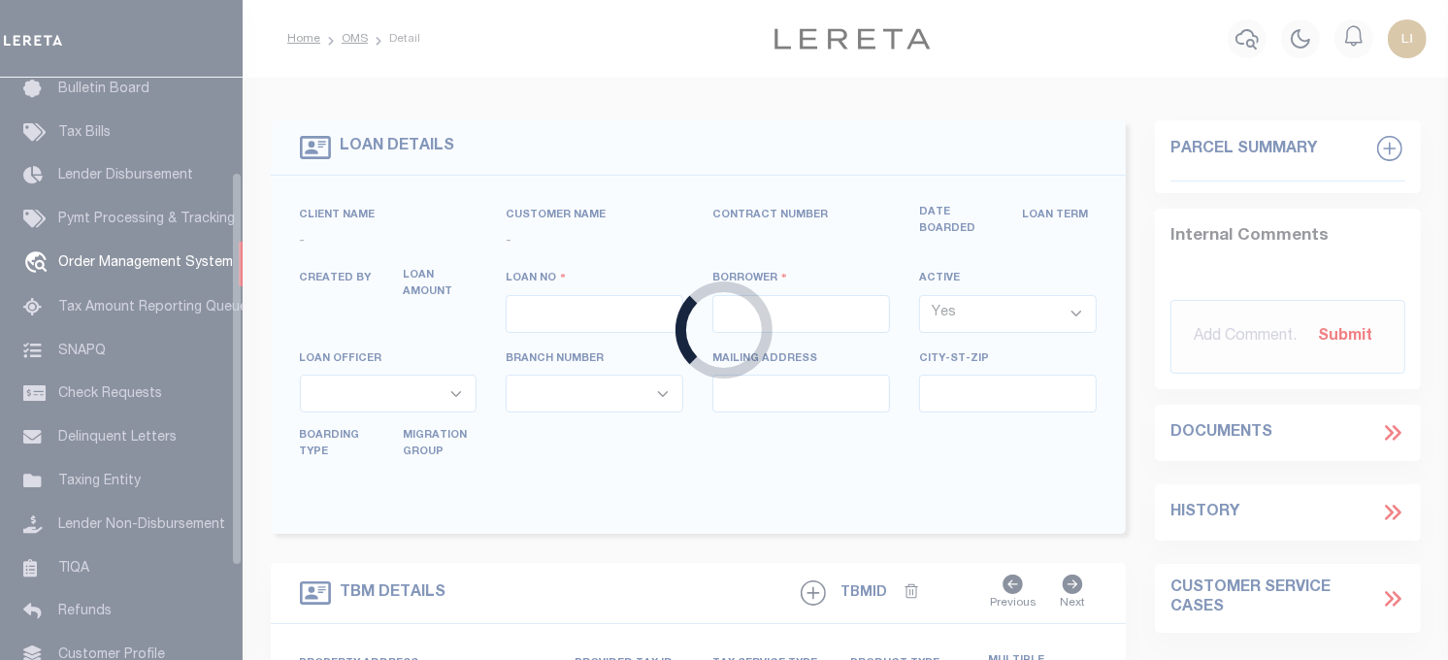
type input "[PERSON_NAME]-T0006"
type input "[PERSON_NAME]"
select select
type input "[STREET_ADDRESS]"
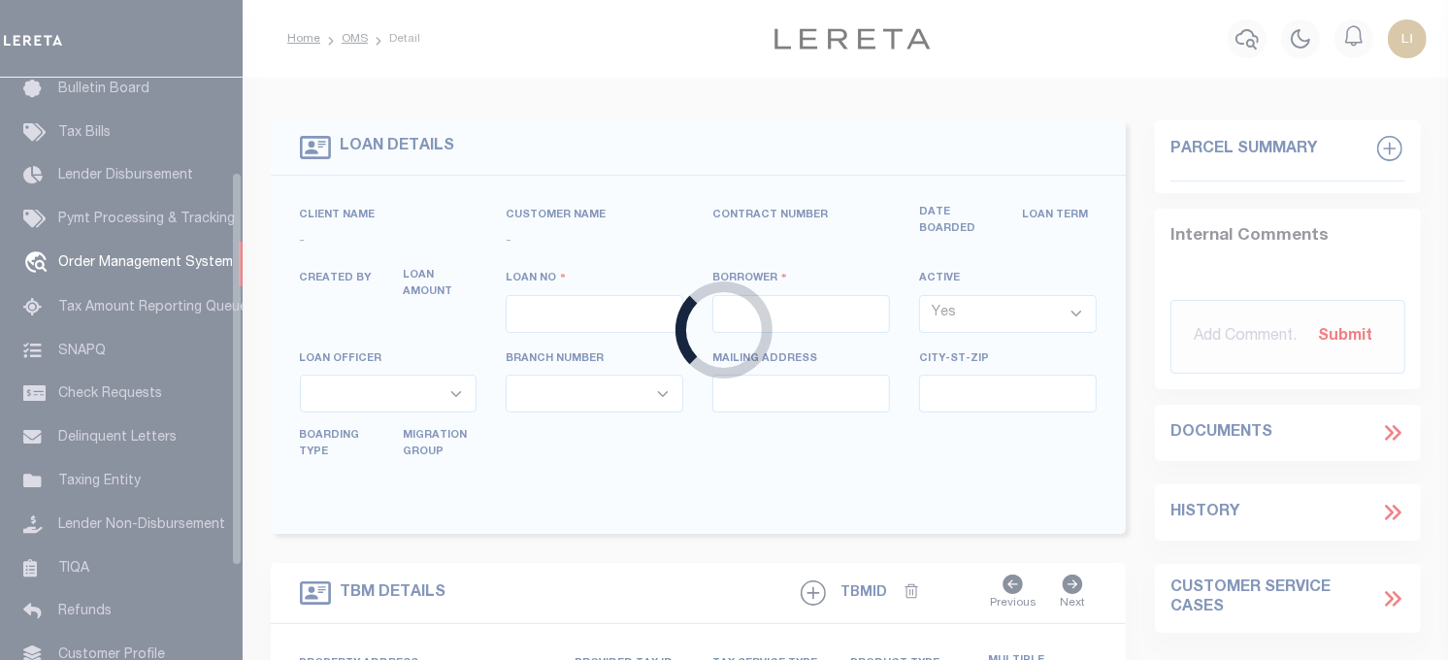
type input "INDEPENDENCE LA 70443-2708"
type input "[DATE]"
select select "10"
select select "Escrow"
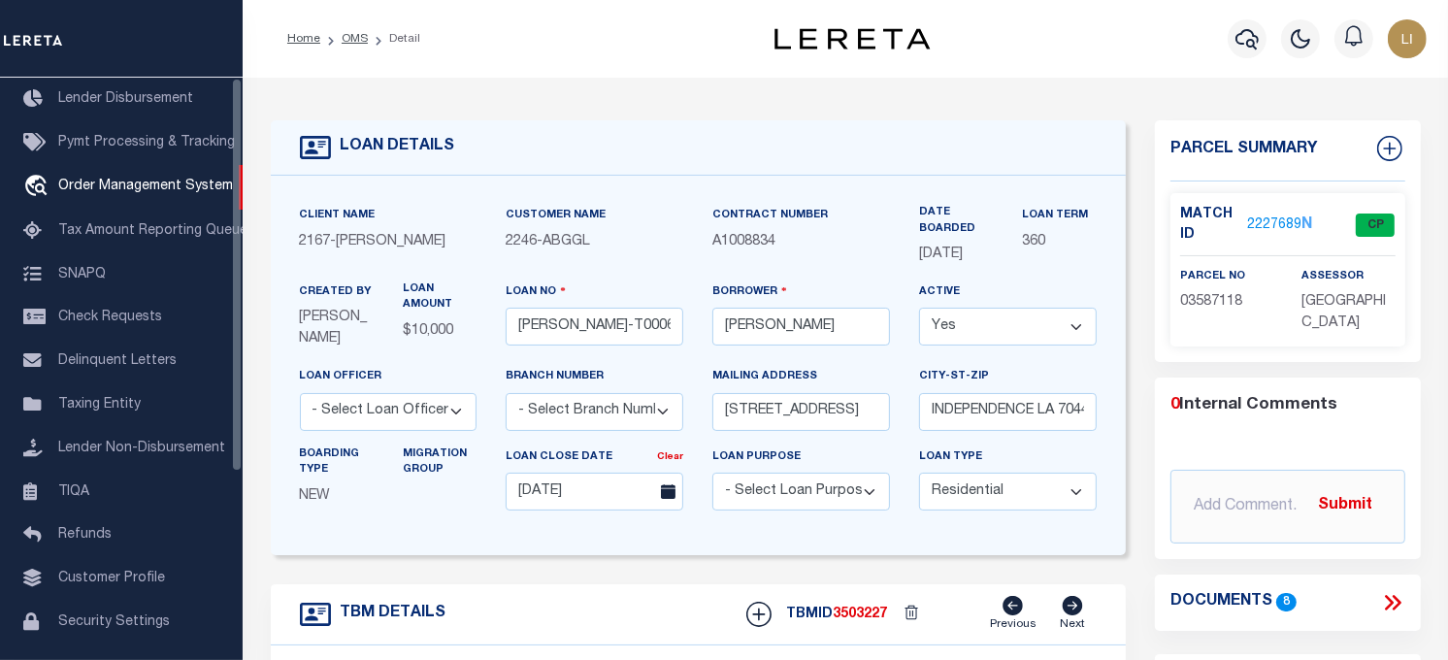
scroll to position [0, 0]
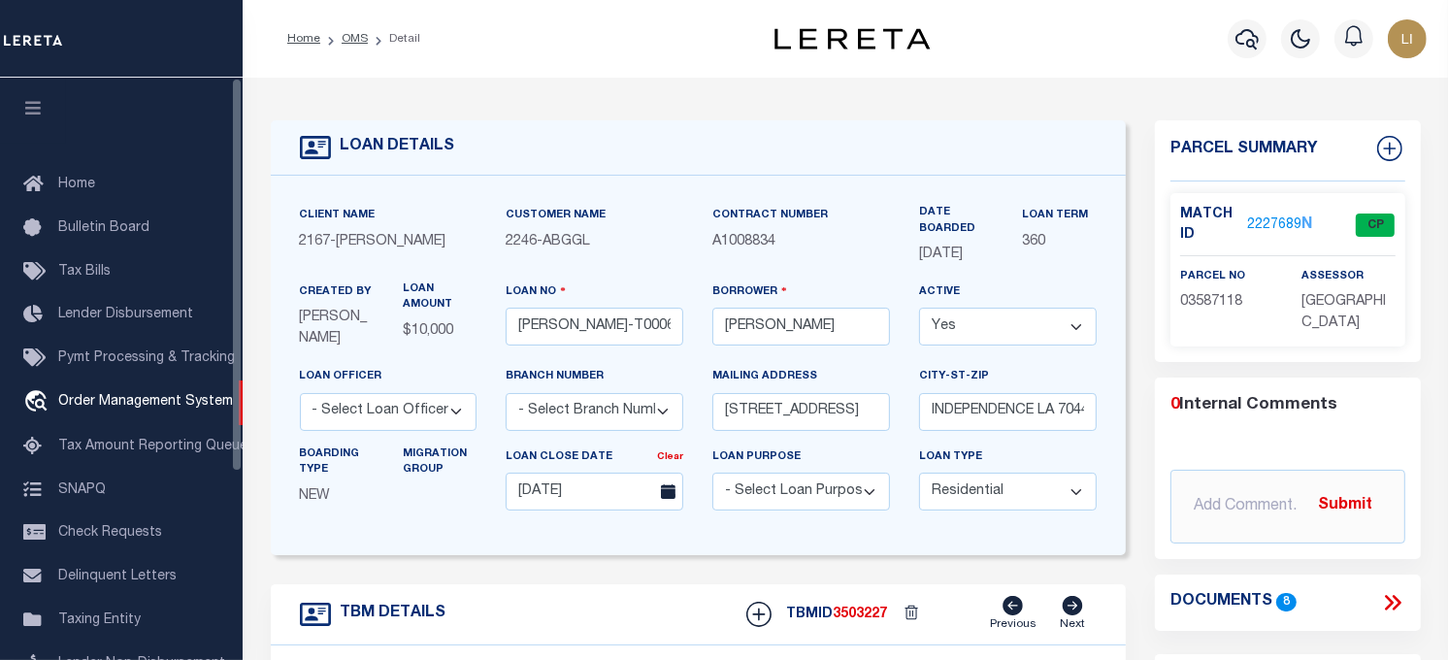
type input "[STREET_ADDRESS]"
select select
type input "INDEPENDENCE LA 70443-2708"
type input "LA"
click at [36, 107] on icon "button" at bounding box center [33, 107] width 22 height 17
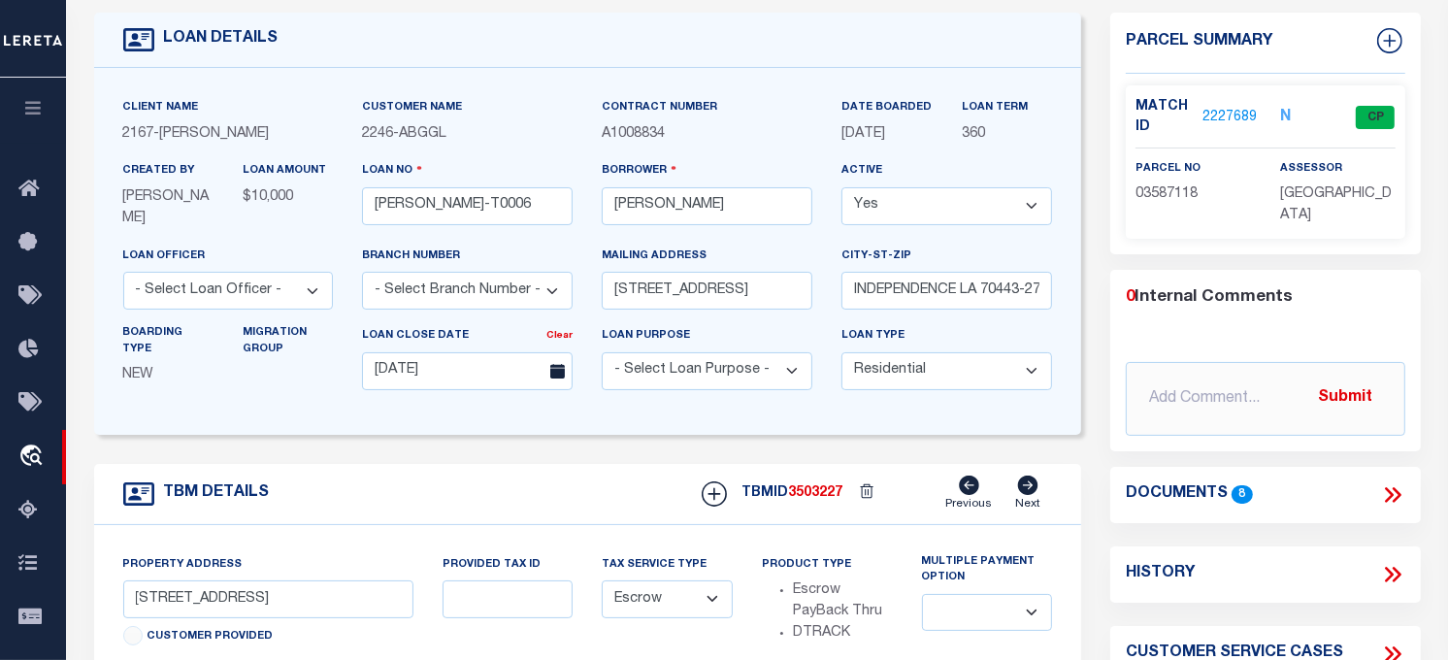
scroll to position [216, 0]
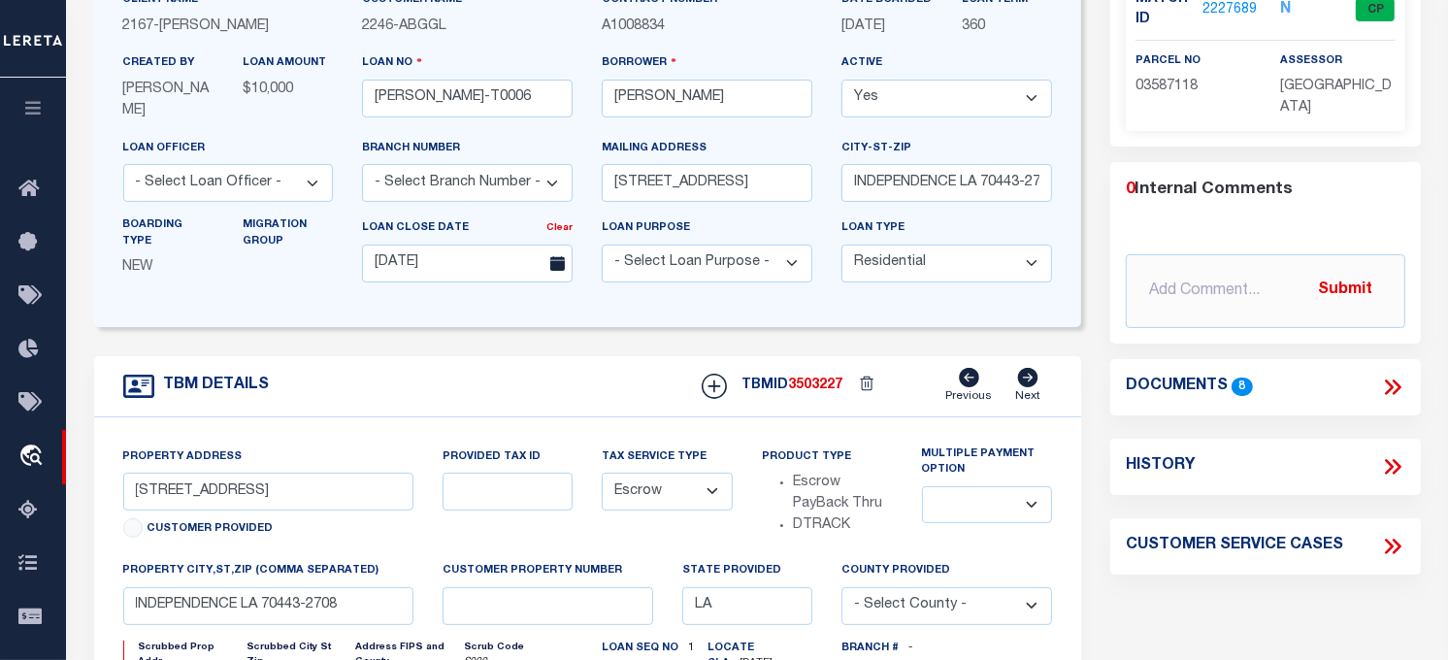
click at [1384, 379] on icon at bounding box center [1392, 387] width 25 height 25
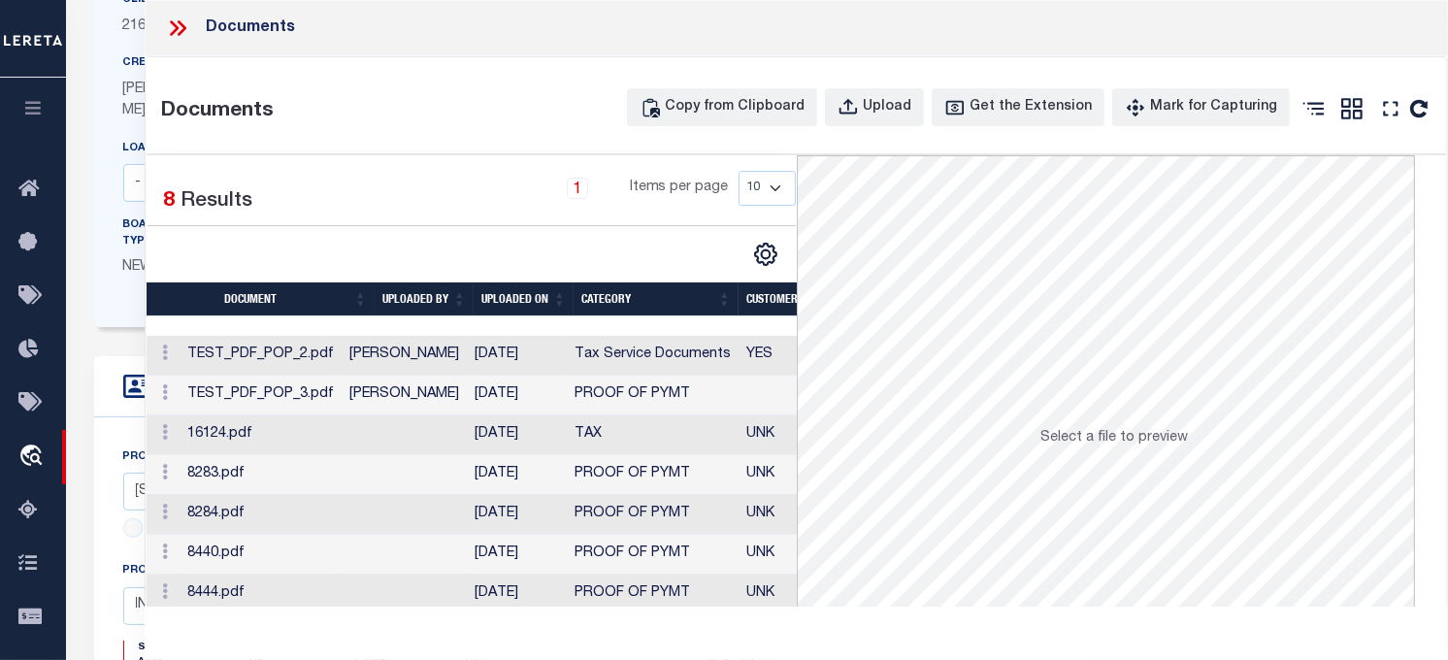
click at [414, 353] on td "[PERSON_NAME]" at bounding box center [404, 356] width 125 height 40
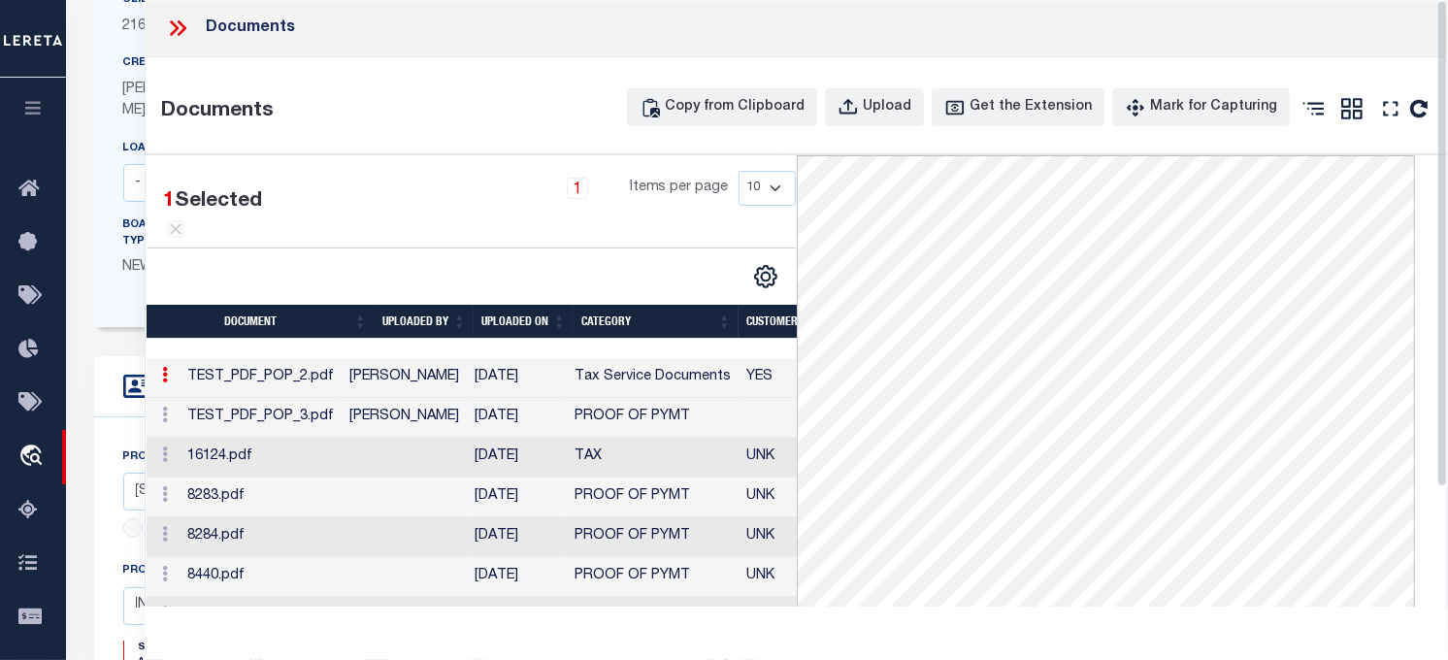
click at [247, 438] on td "TEST_PDF_POP_3.pdf" at bounding box center [261, 418] width 162 height 40
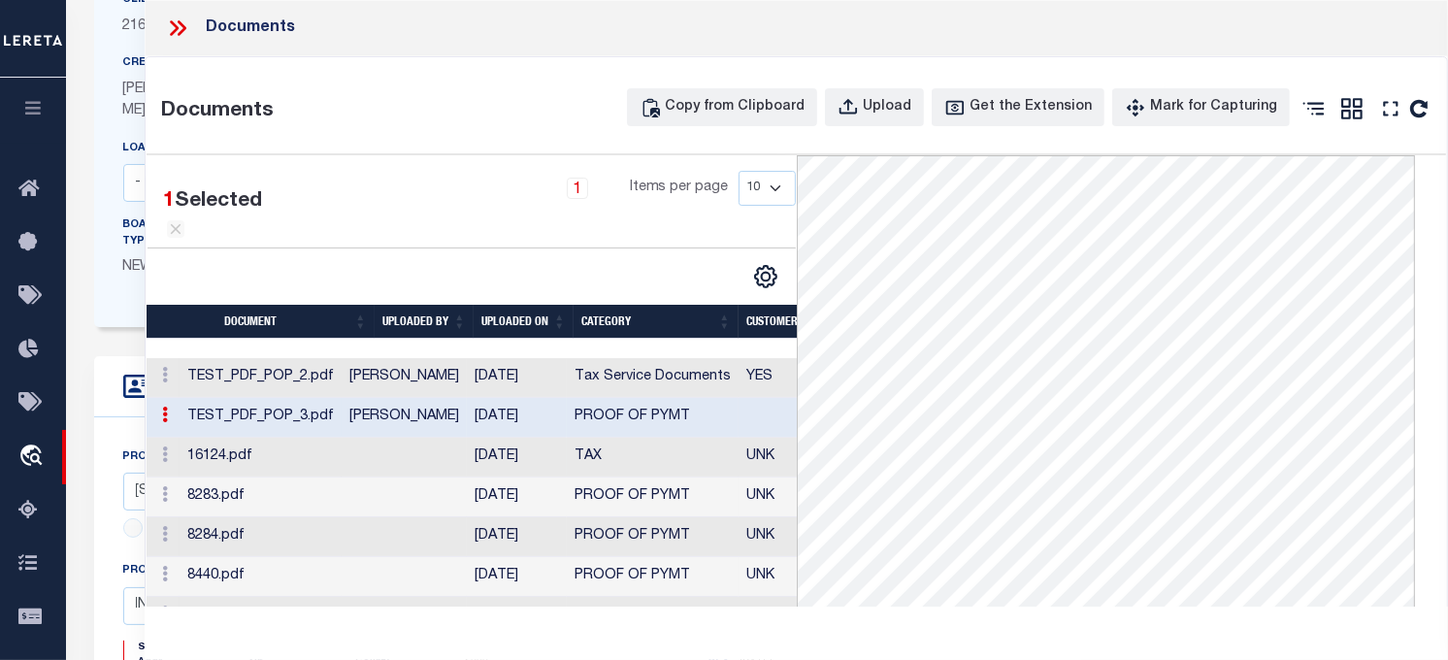
click at [252, 478] on td "16124.pdf" at bounding box center [261, 458] width 162 height 40
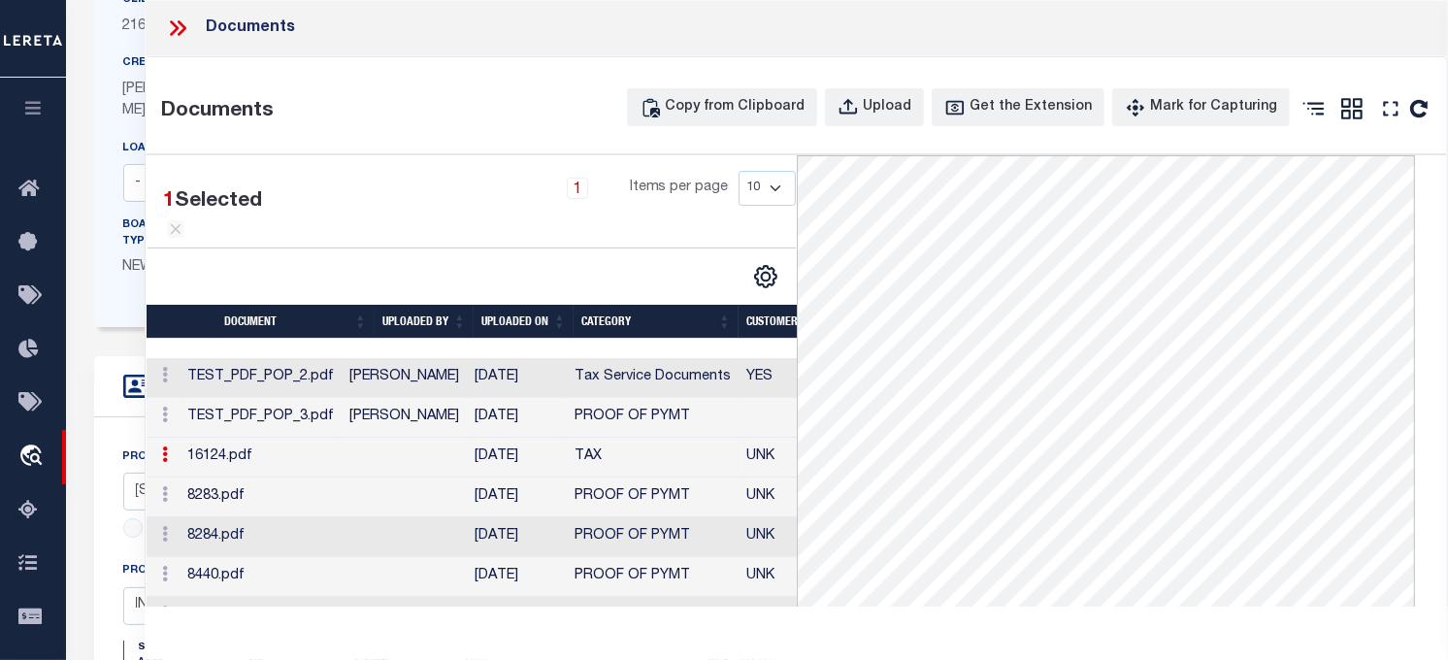
click at [269, 517] on td "8283.pdf" at bounding box center [261, 498] width 162 height 40
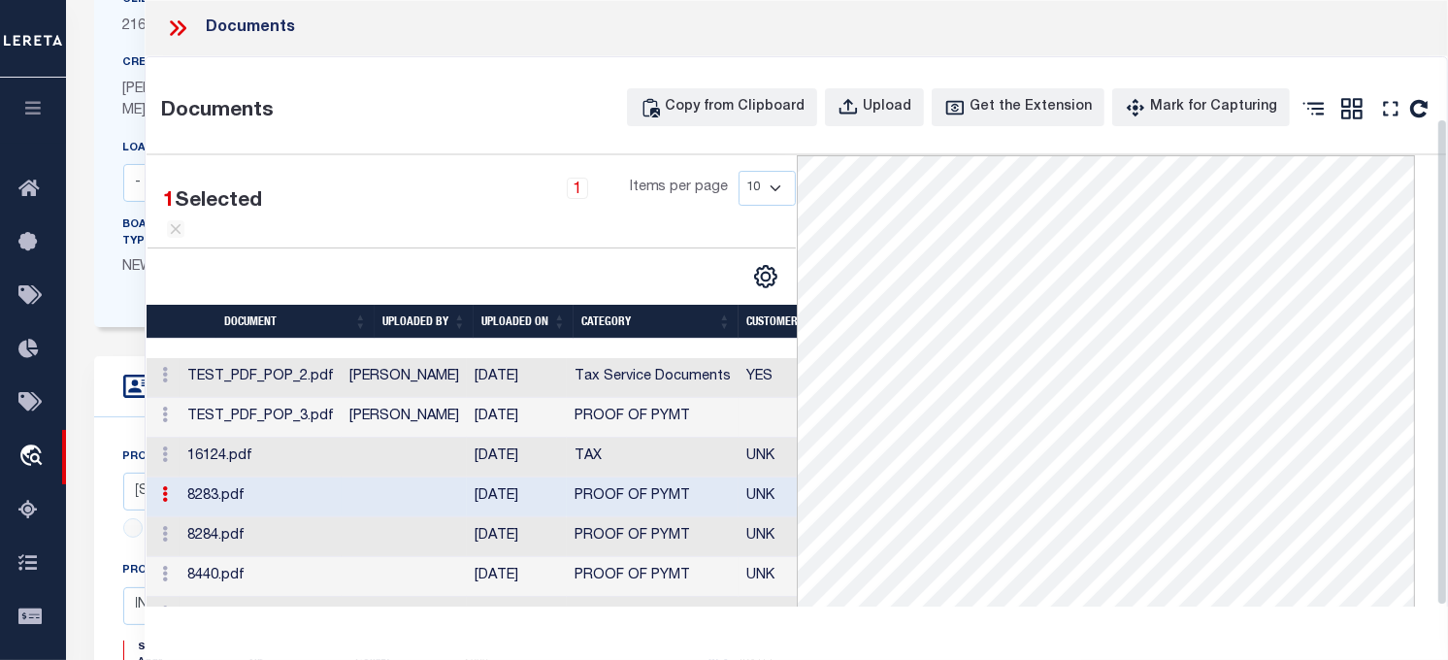
scroll to position [148, 0]
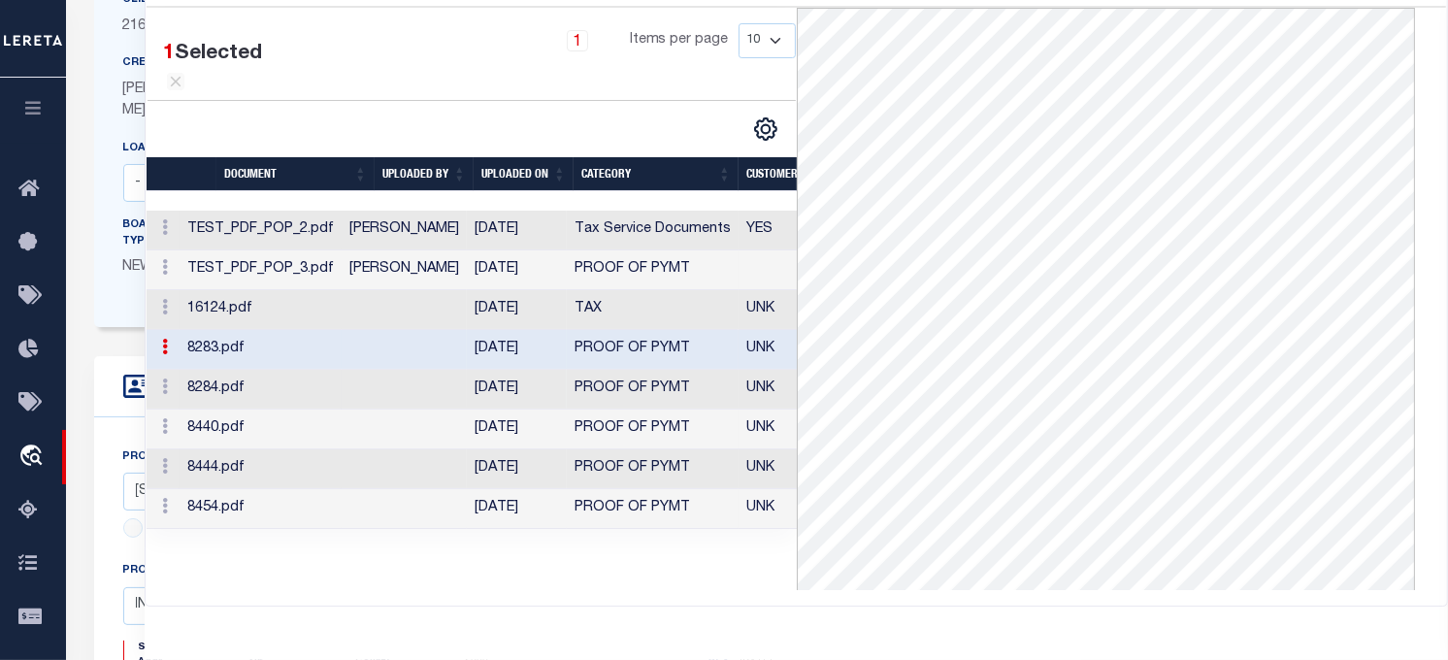
click at [282, 410] on td "8284.pdf" at bounding box center [261, 390] width 162 height 40
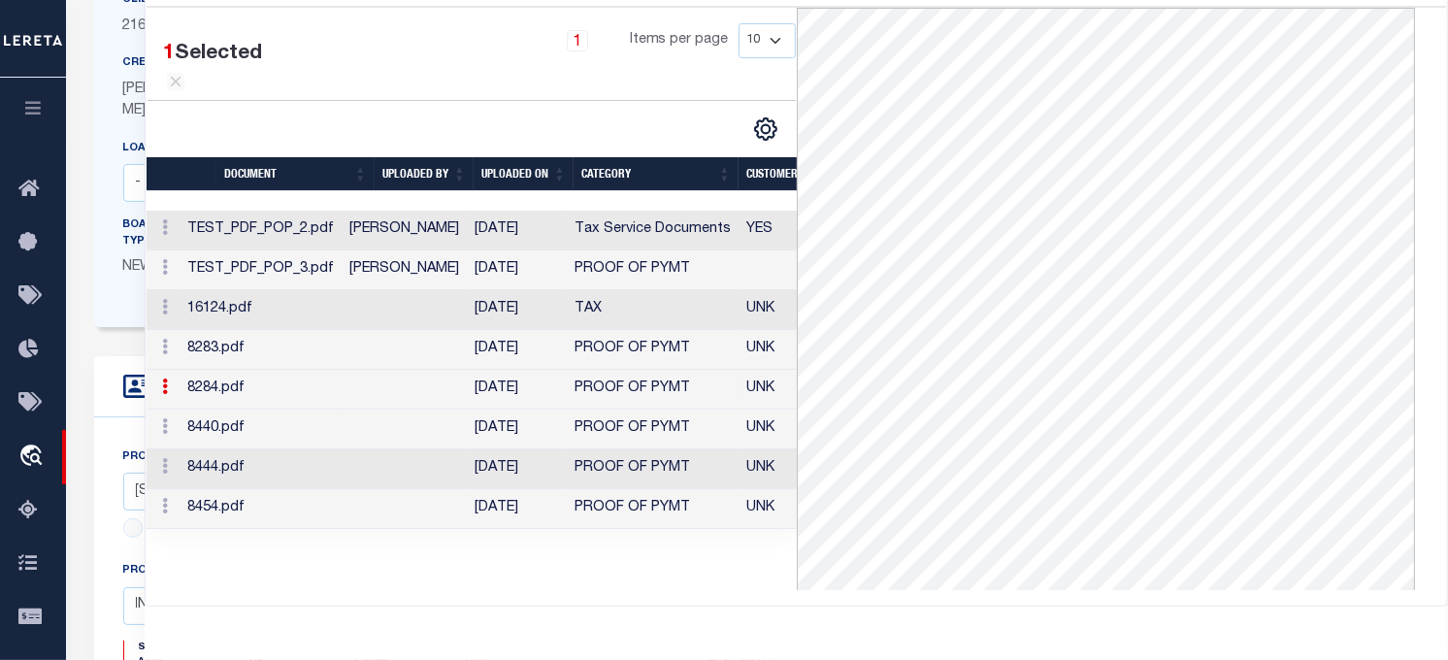
click at [284, 449] on td "8440.pdf" at bounding box center [261, 430] width 162 height 40
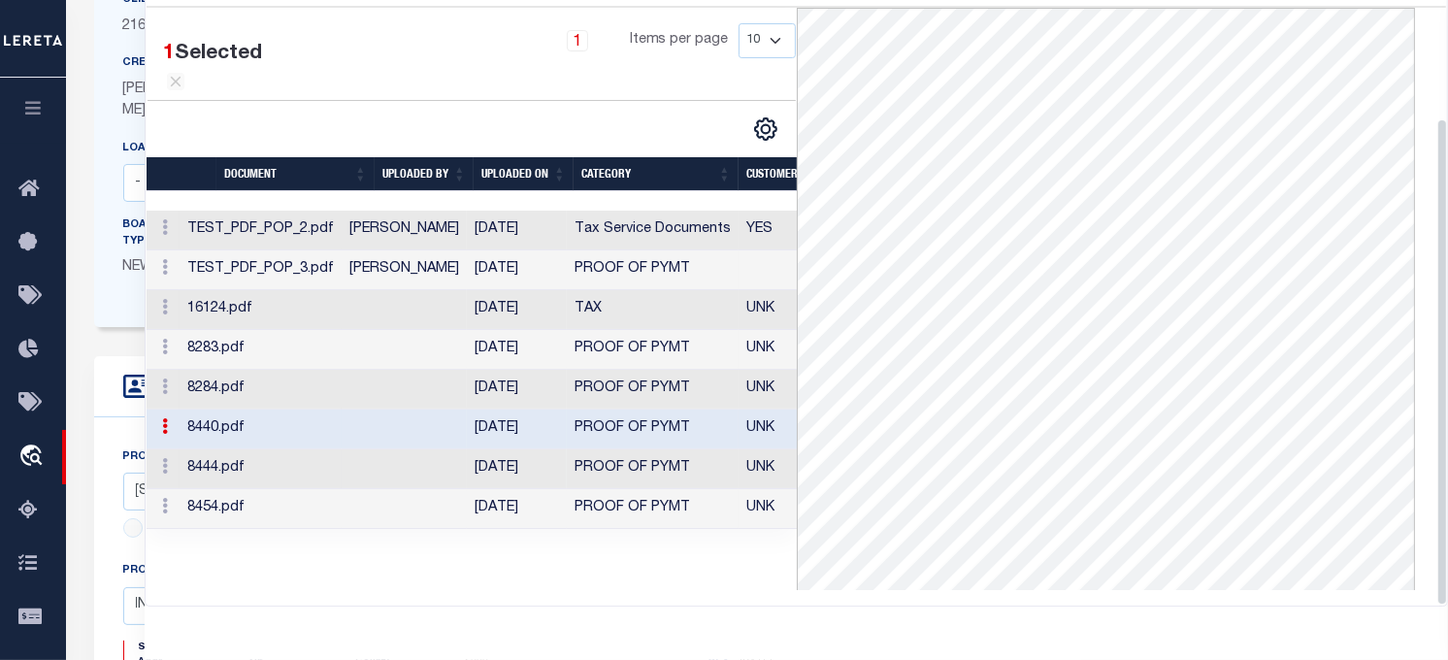
click at [296, 489] on td "8444.pdf" at bounding box center [261, 469] width 162 height 40
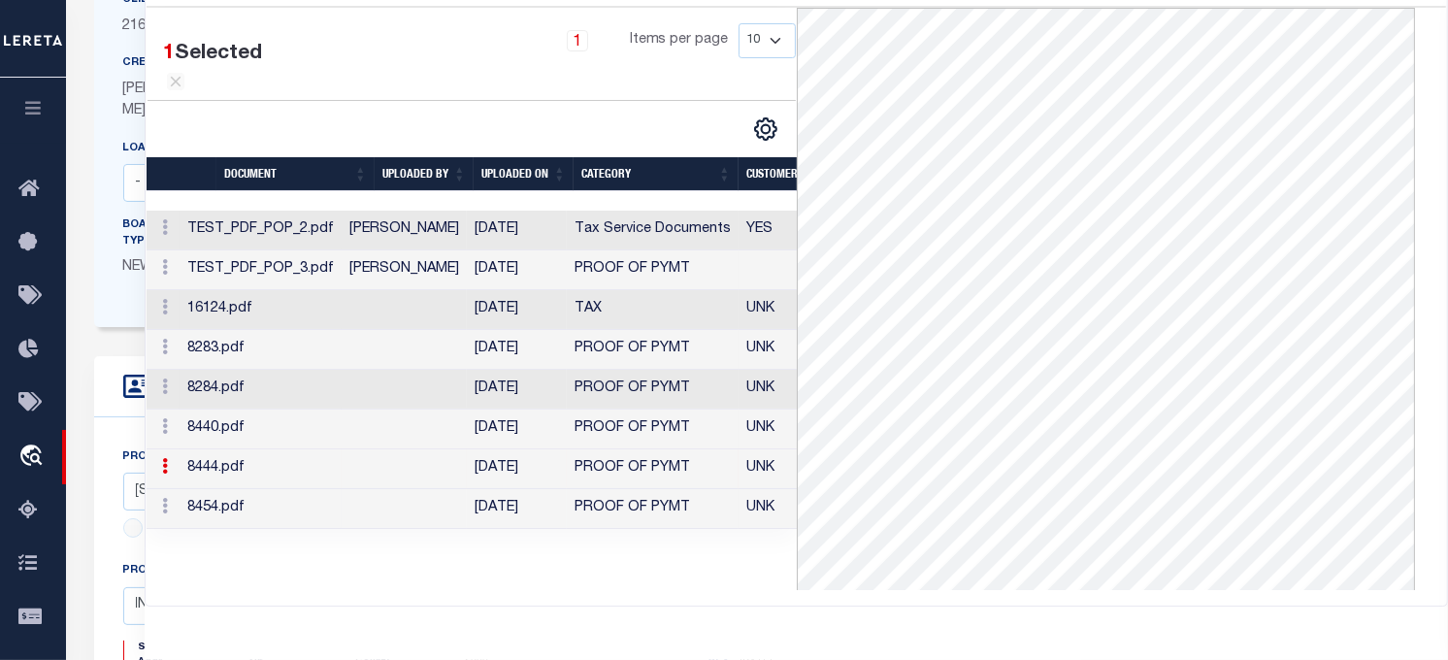
click at [295, 529] on td "8454.pdf" at bounding box center [261, 509] width 162 height 40
